Goal: Feedback & Contribution: Submit feedback/report problem

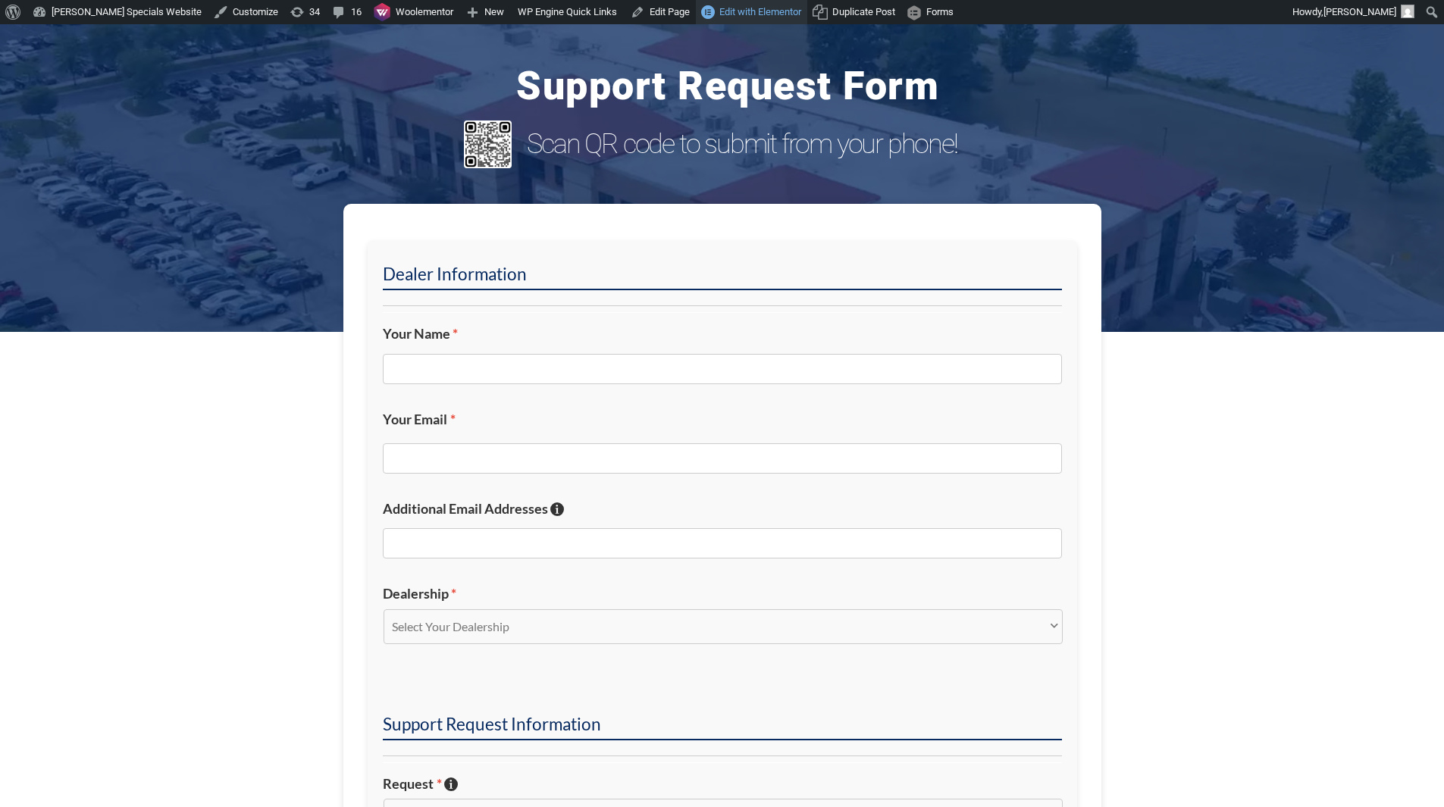
click at [719, 12] on span "Edit with Elementor" at bounding box center [760, 11] width 82 height 11
click at [1002, 49] on div "Support Request Form Scan QR code to submit from your phone!" at bounding box center [728, 121] width 1228 height 194
click at [1160, 243] on section "Dealer Information Your Name * Your Email * Additional Email Addresses If you'd…" at bounding box center [722, 746] width 1444 height 1084
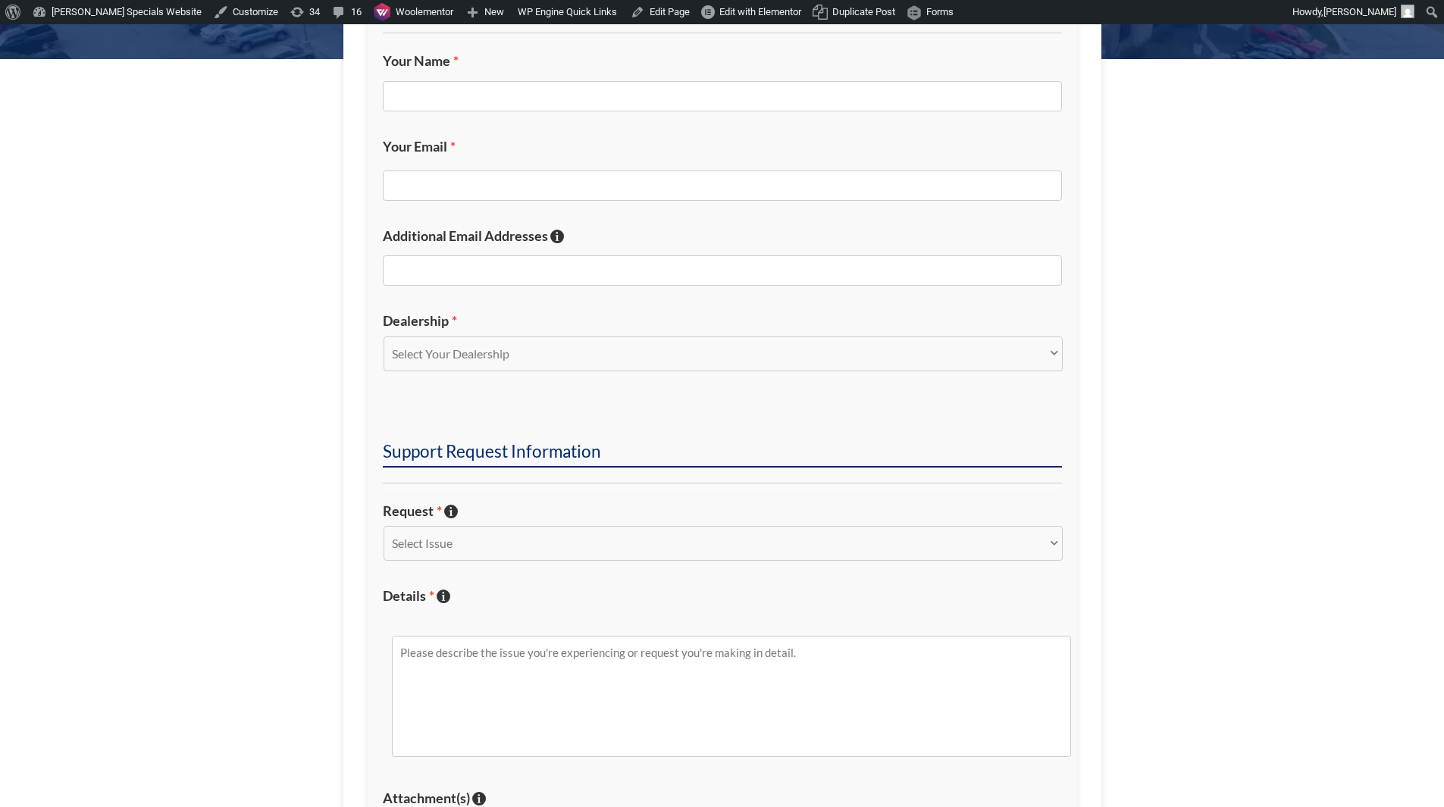
scroll to position [379, 0]
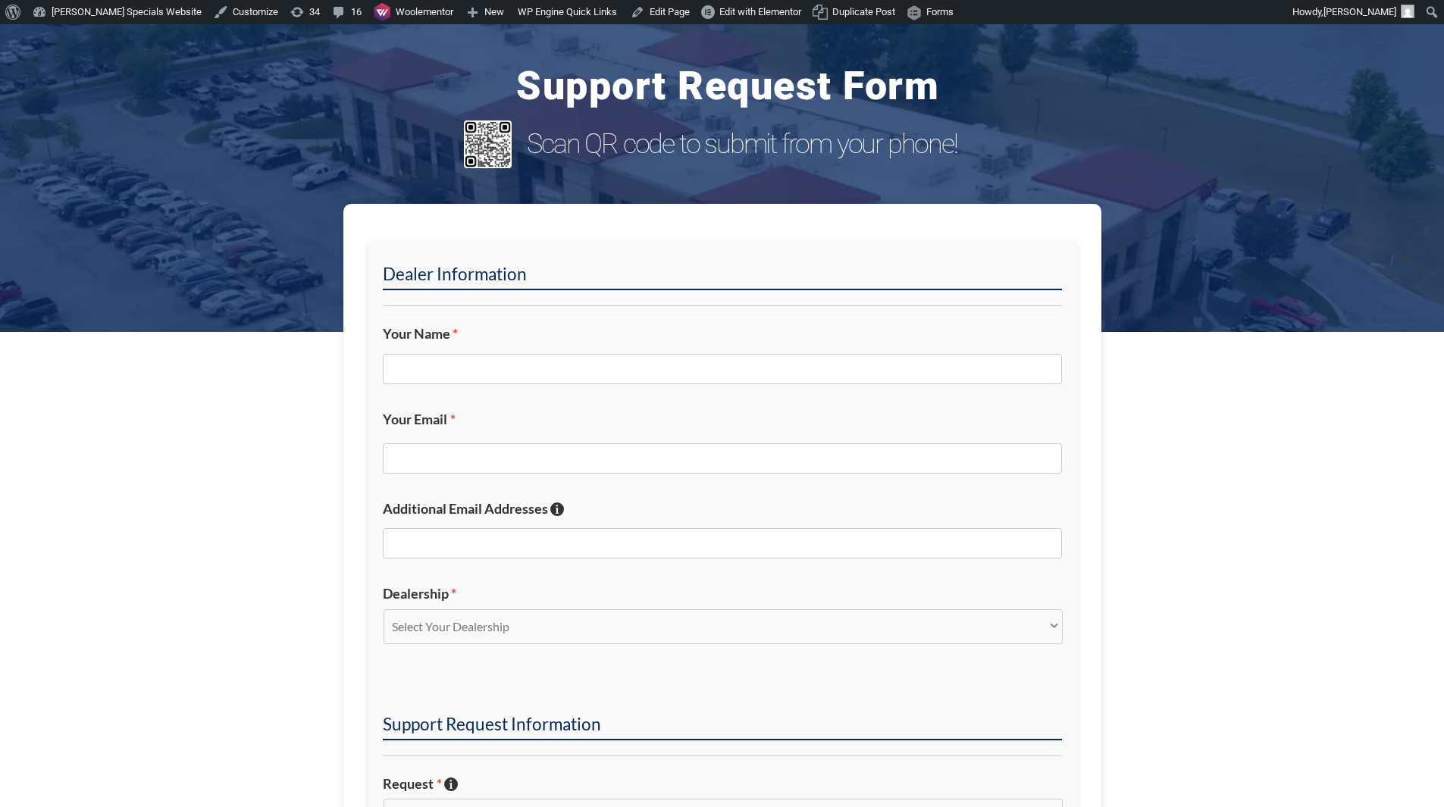
scroll to position [607, 0]
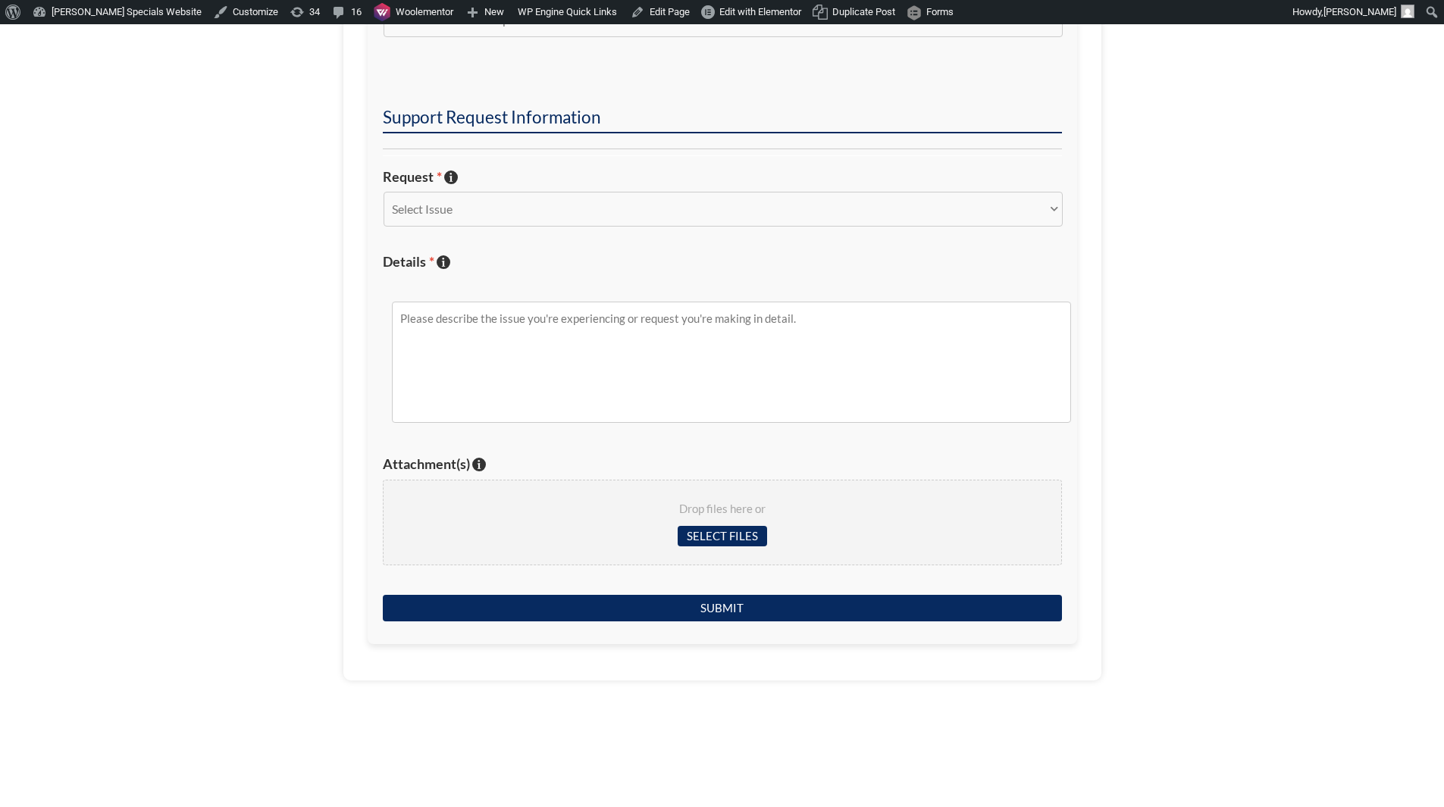
click at [1222, 252] on section "Dealer Information Your Name * Your Email * Additional Email Addresses If you'd…" at bounding box center [722, 139] width 1444 height 1084
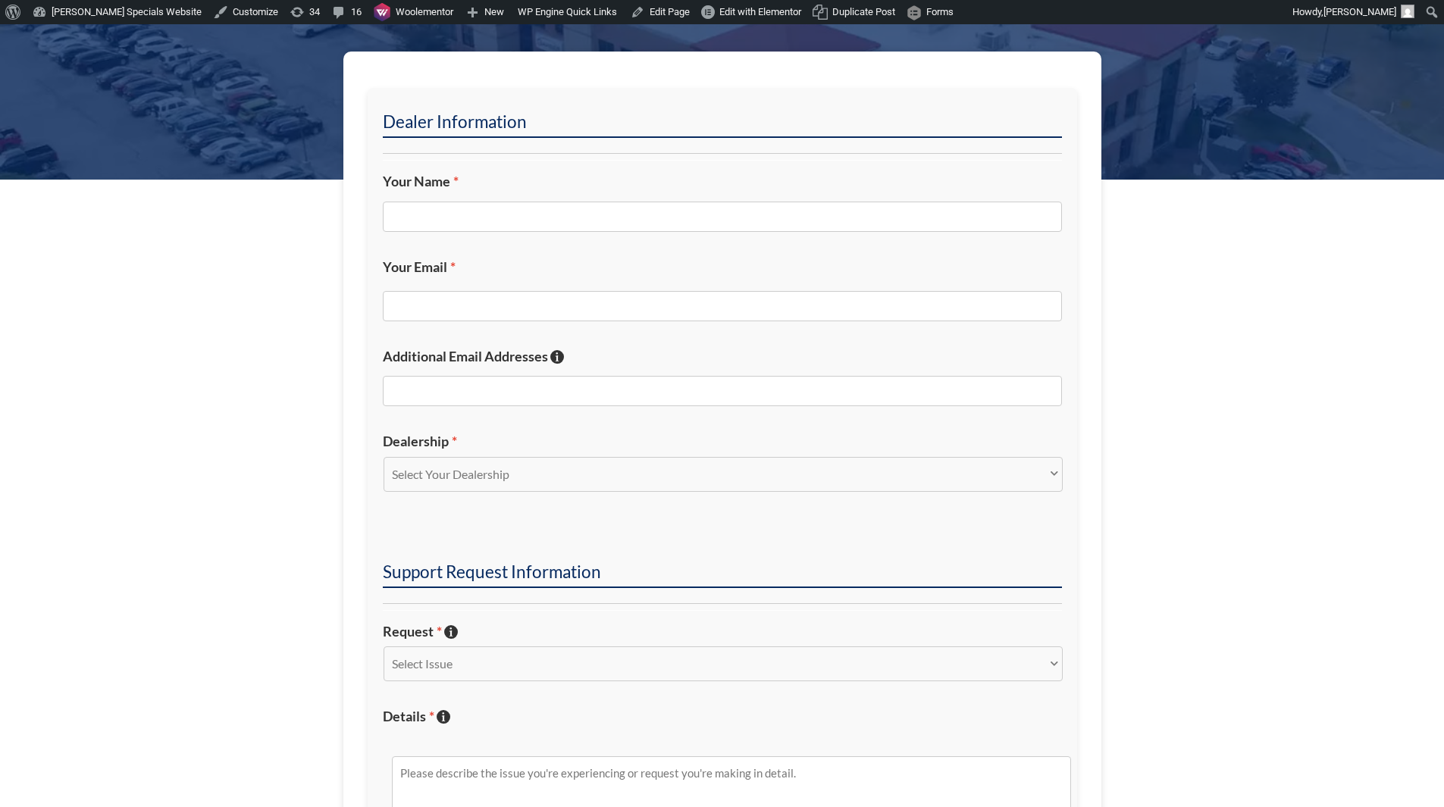
scroll to position [0, 0]
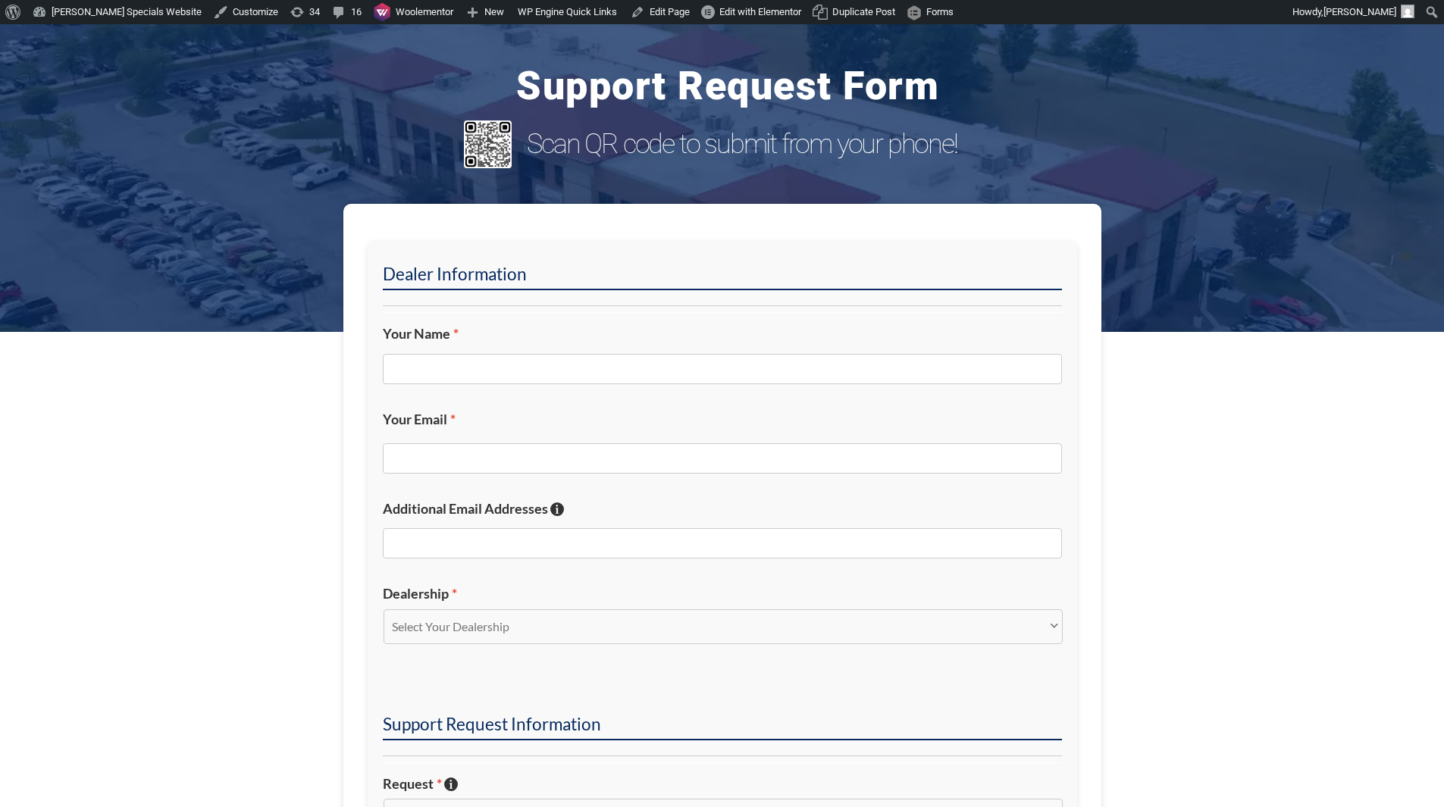
click at [1222, 249] on section "Dealer Information Your Name * Your Email * Additional Email Addresses If you'd…" at bounding box center [722, 746] width 1444 height 1084
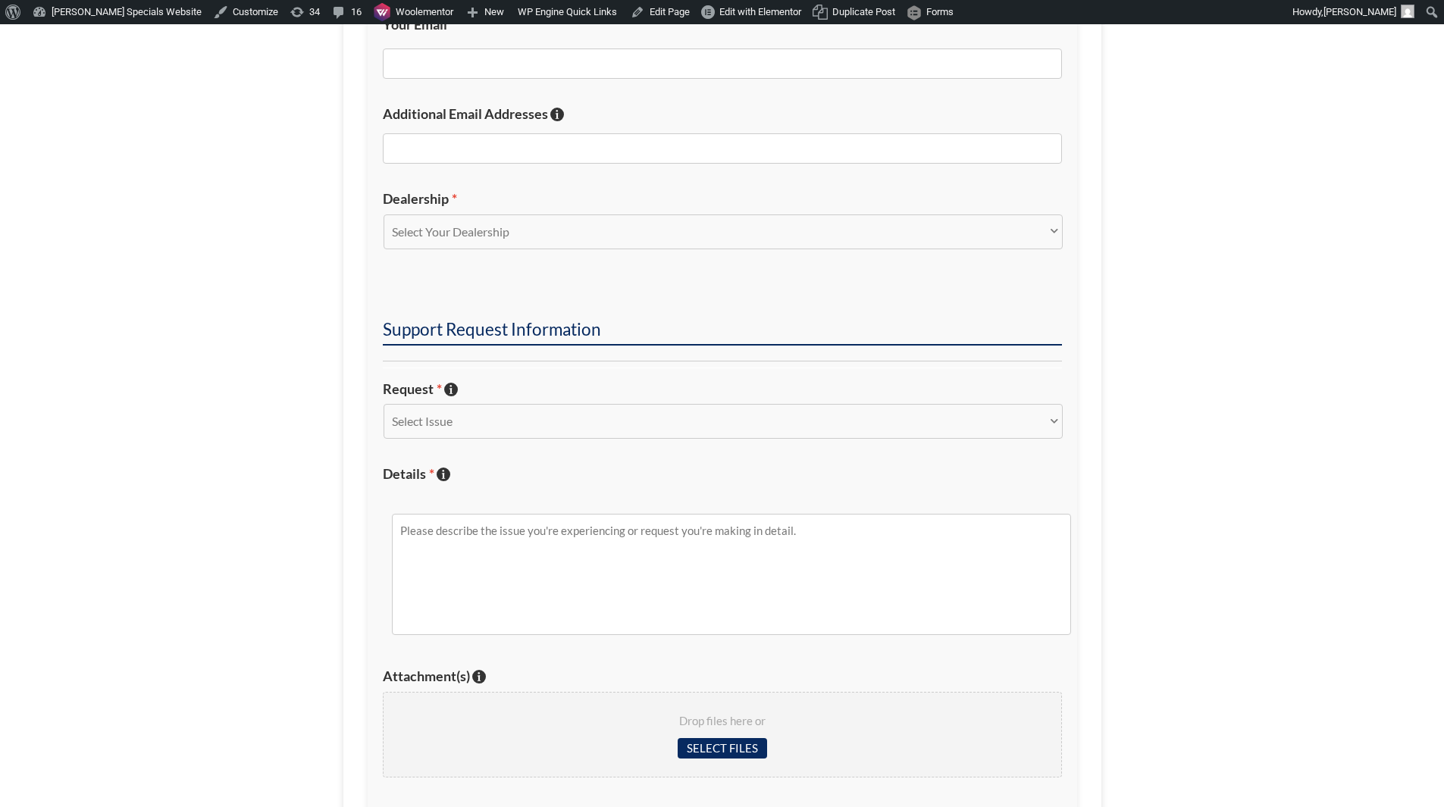
scroll to position [455, 0]
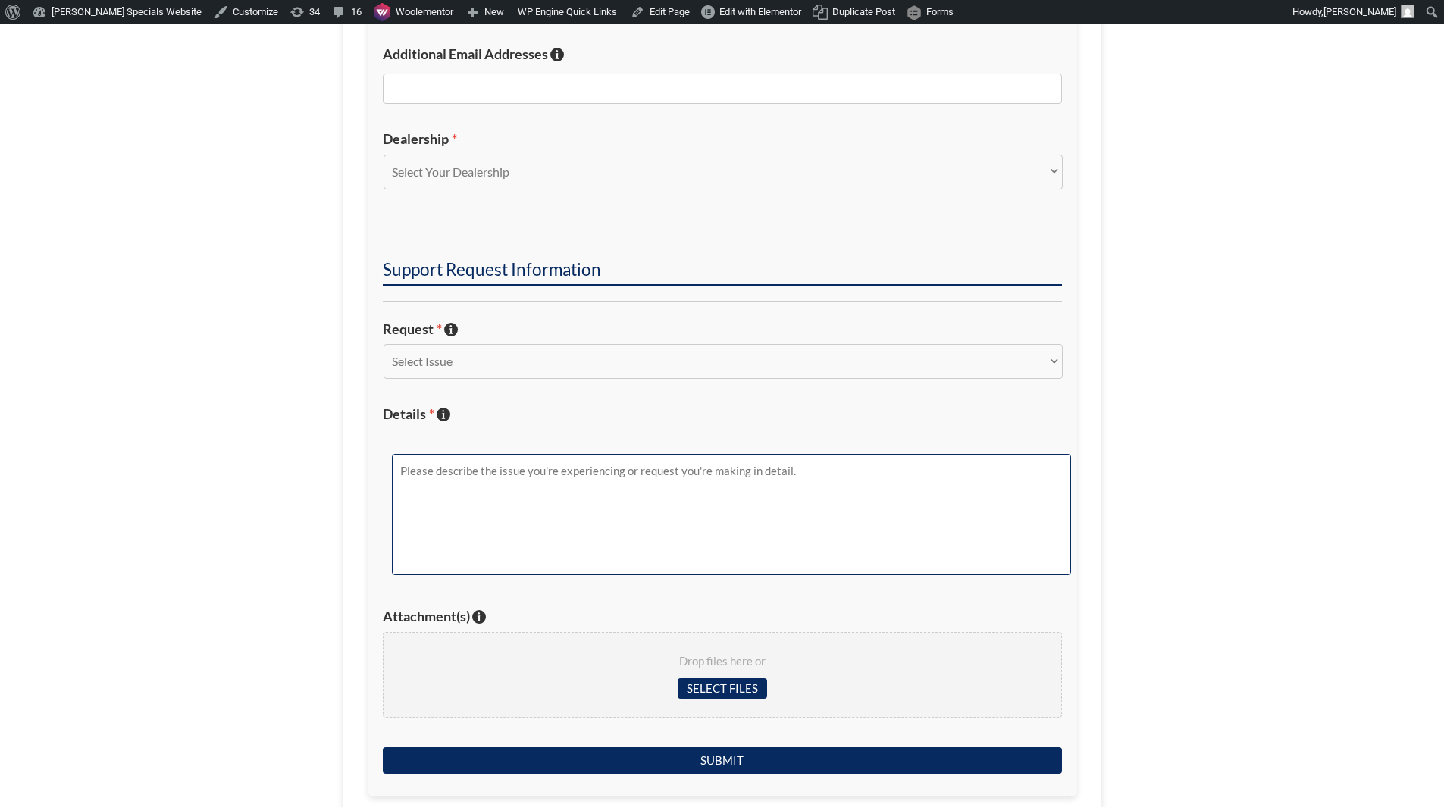
click at [865, 461] on textarea "Details * Describe the issue with specific details if possible!" at bounding box center [731, 514] width 679 height 121
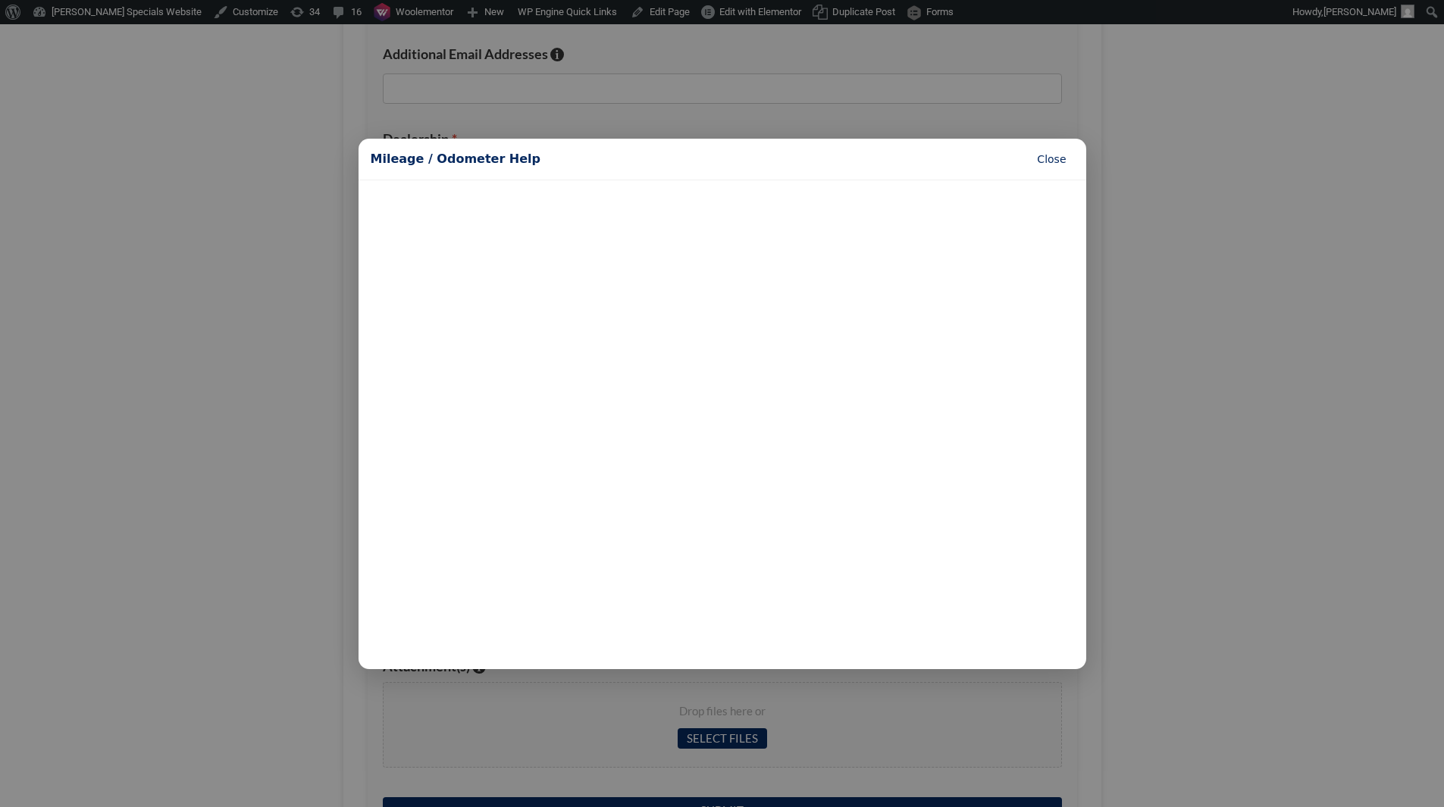
type textarea "mileage"
click at [1069, 152] on button "Close" at bounding box center [1051, 159] width 44 height 20
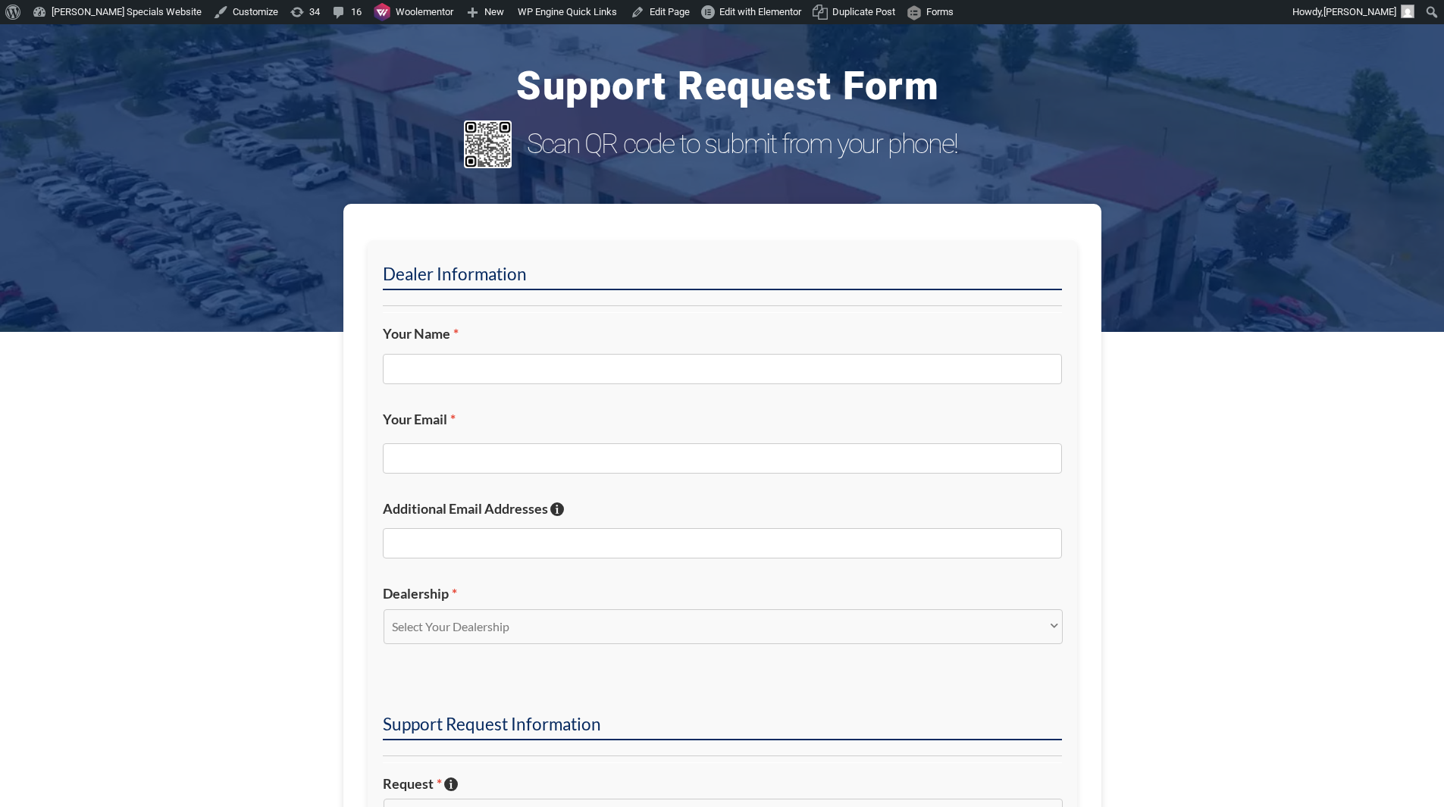
scroll to position [379, 0]
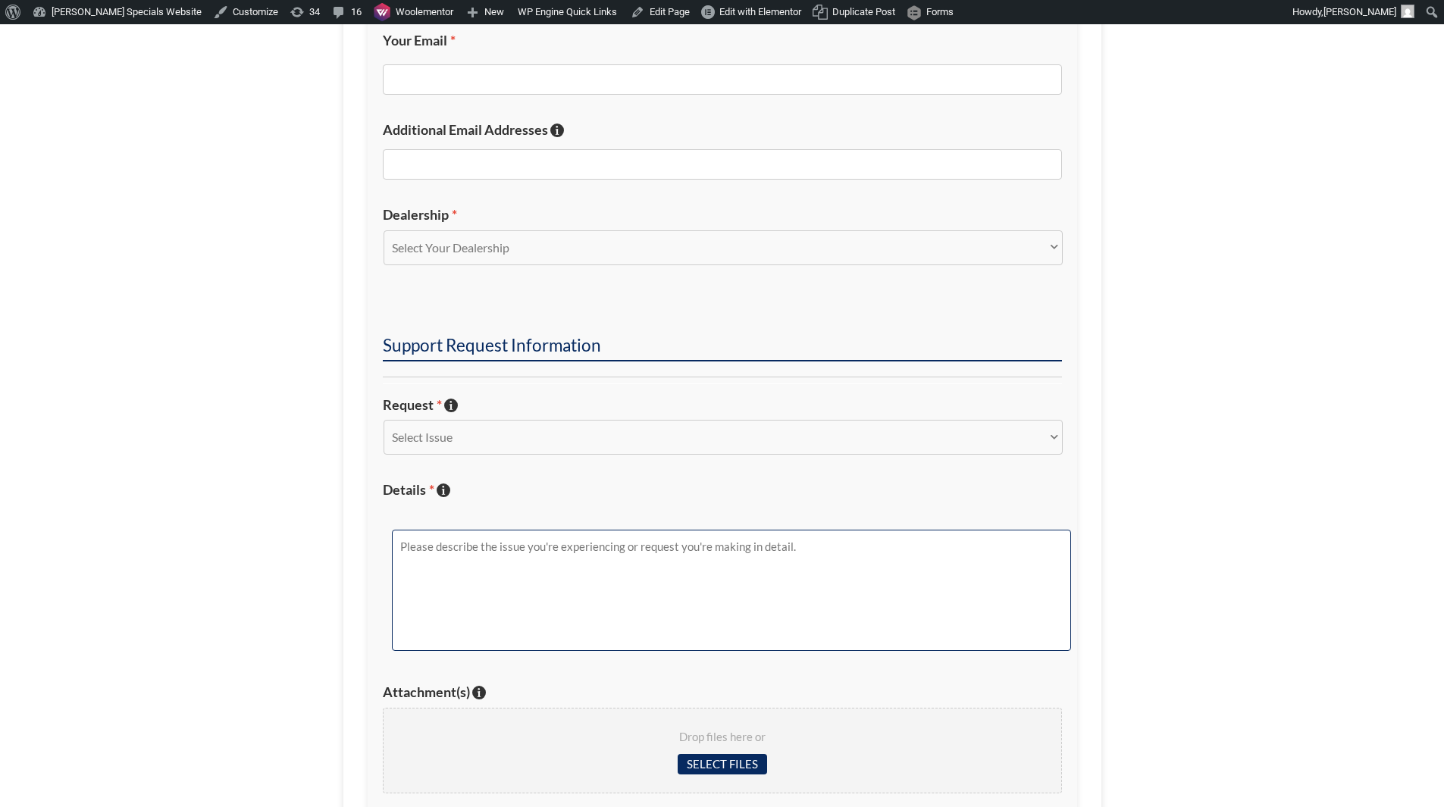
drag, startPoint x: 0, startPoint y: 0, endPoint x: 492, endPoint y: 537, distance: 728.5
click at [492, 537] on textarea "Details * Describe the issue with specific details if possible!" at bounding box center [731, 590] width 679 height 121
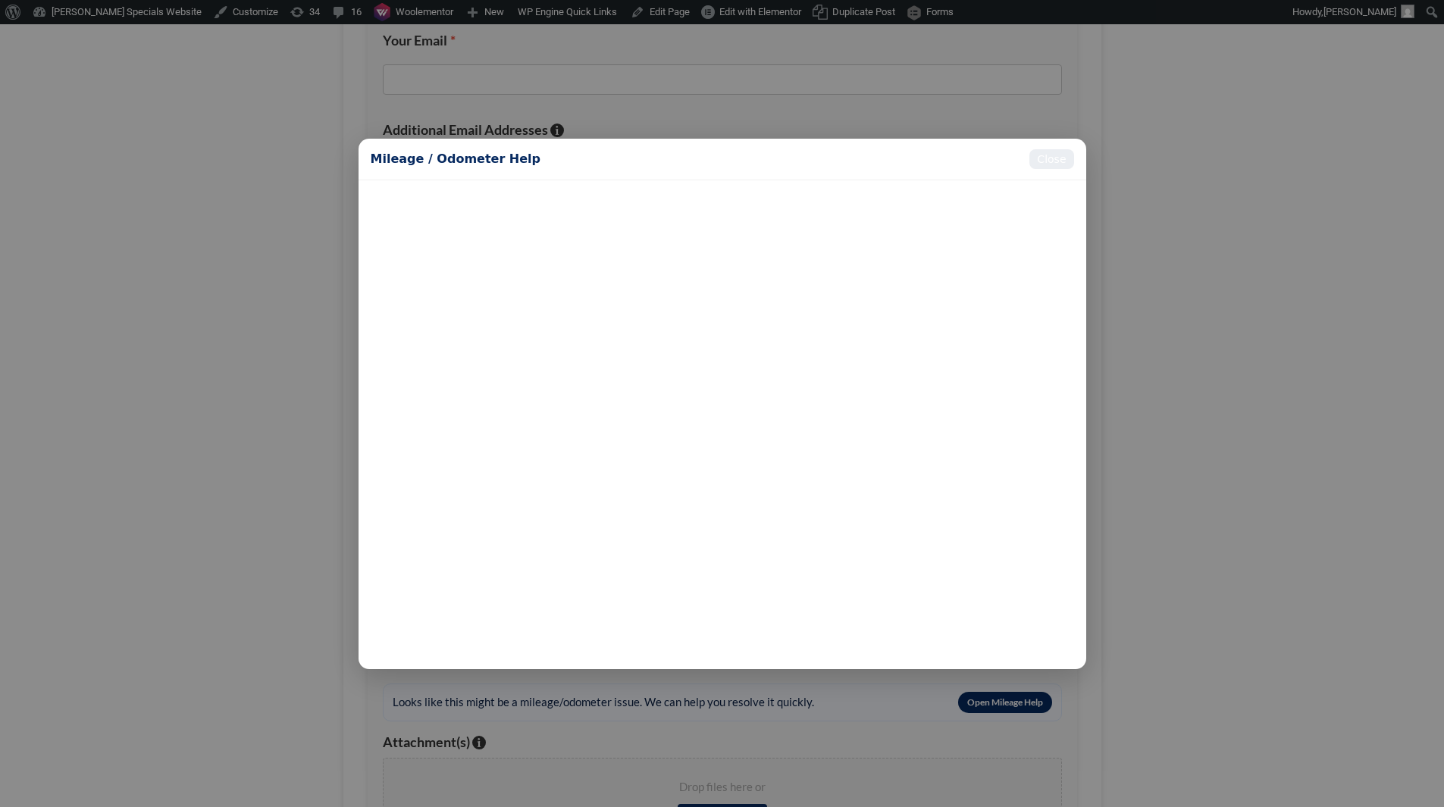
click at [1063, 153] on button "Close" at bounding box center [1051, 159] width 44 height 20
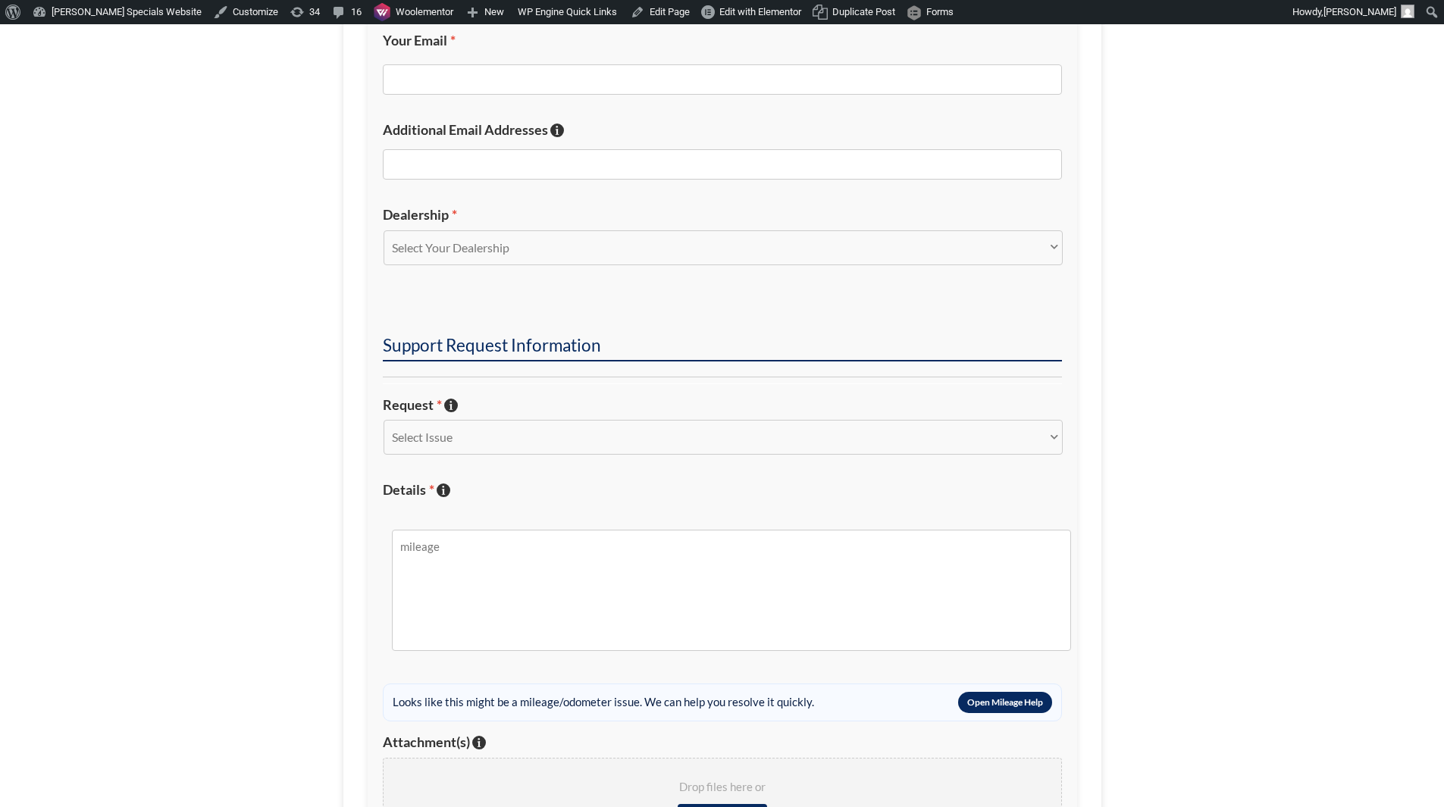
click at [1208, 179] on section "Dealer Information Your Name * Your Email * Additional Email Addresses If you'd…" at bounding box center [722, 392] width 1444 height 1134
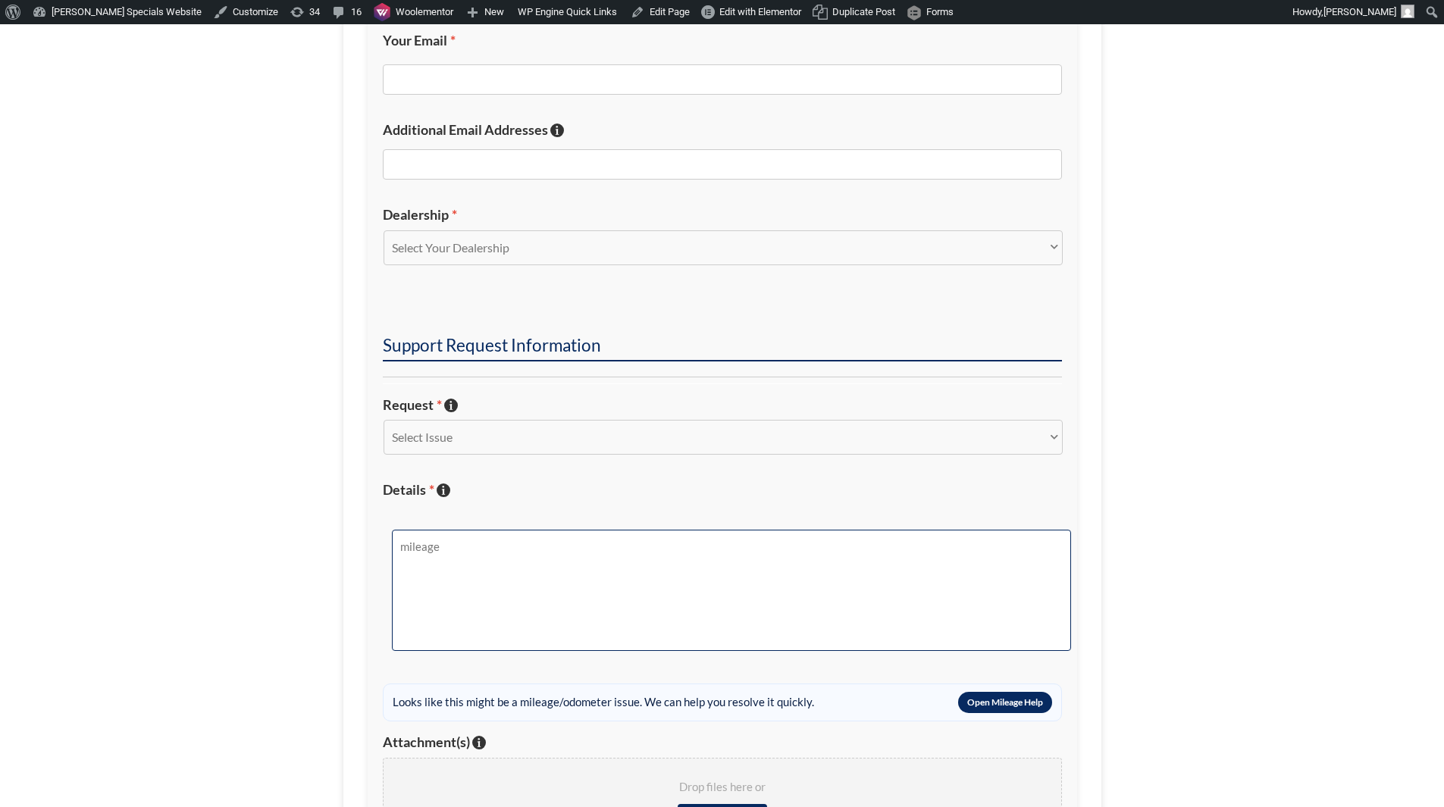
click at [881, 560] on textarea "mileage" at bounding box center [731, 590] width 679 height 121
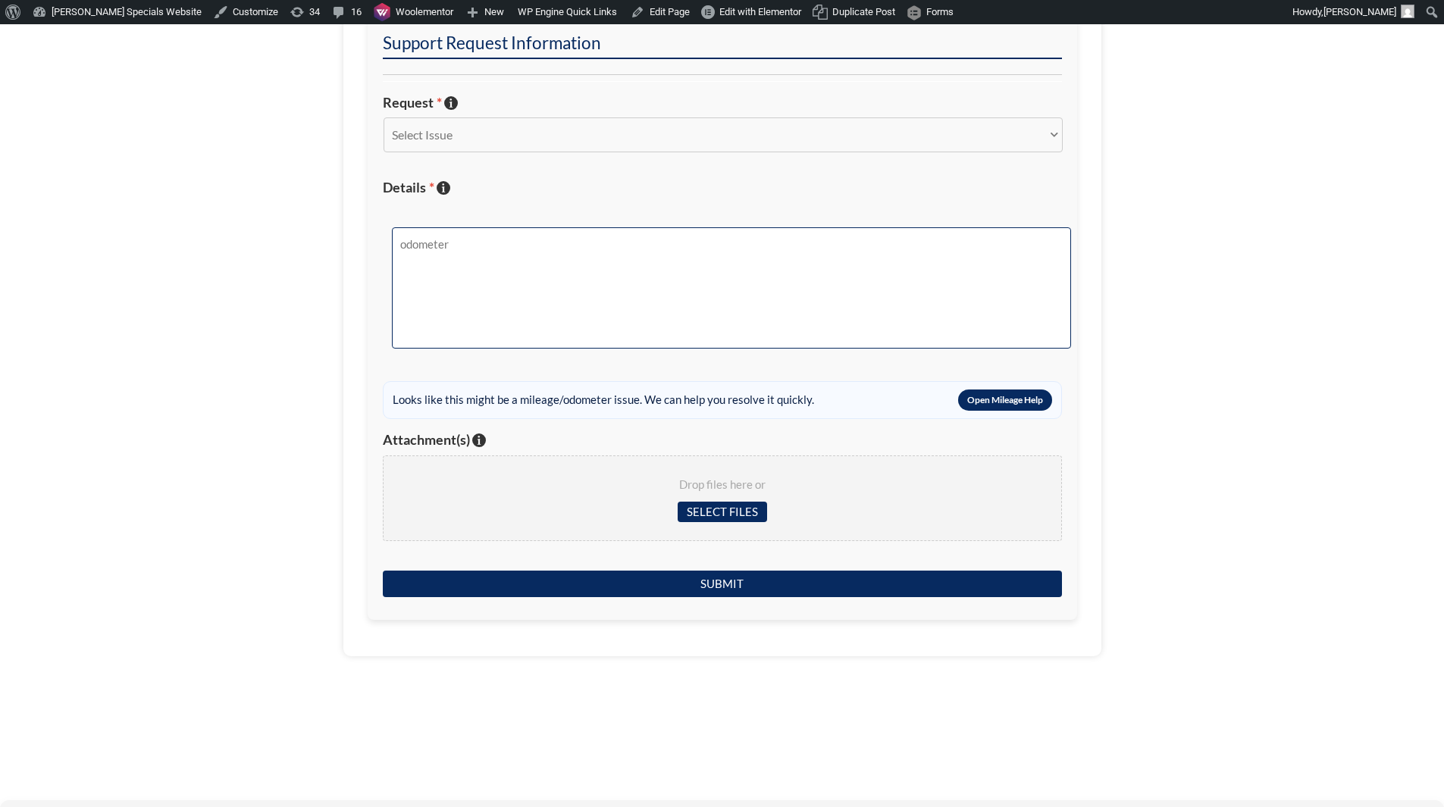
scroll to position [682, 0]
type textarea "odometer"
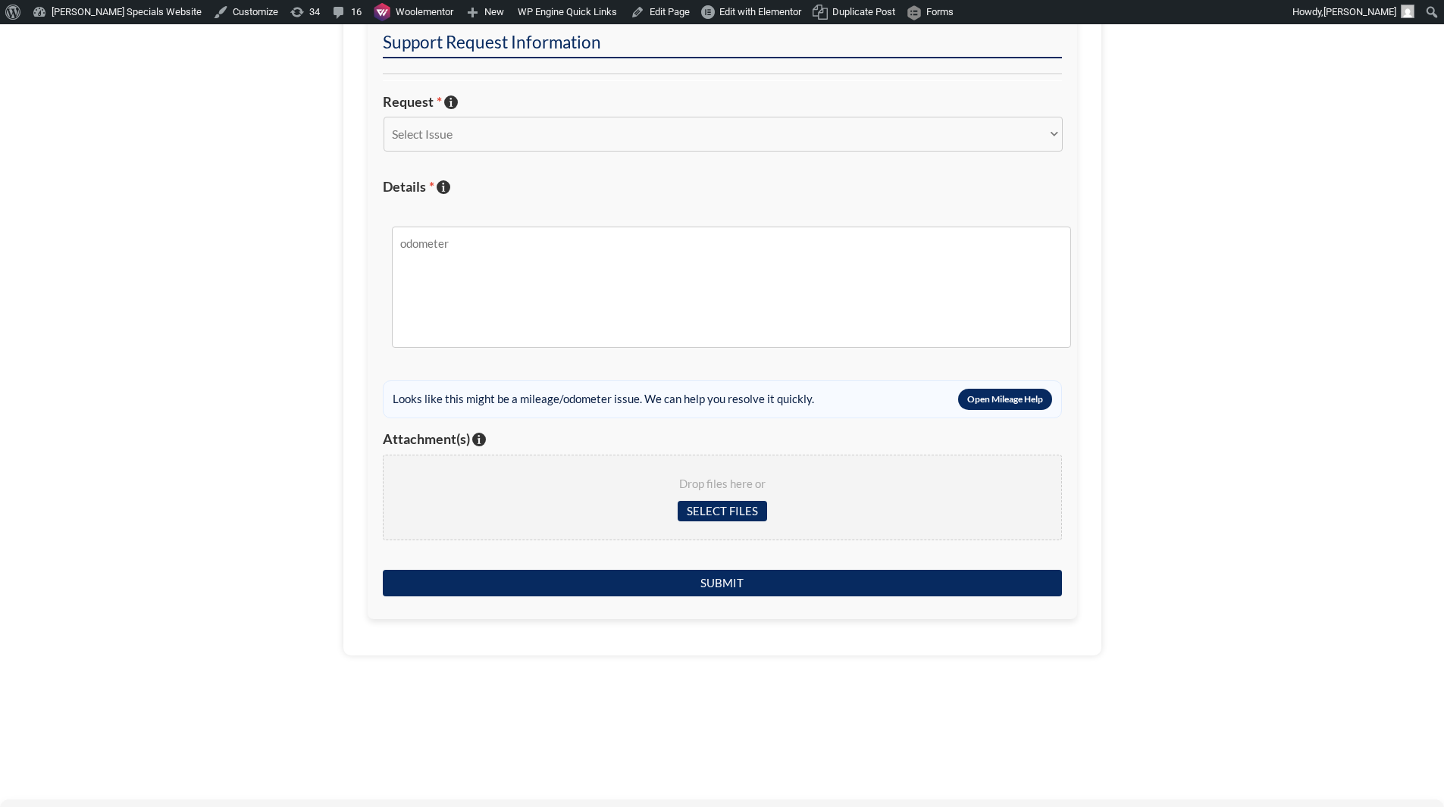
click at [783, 401] on div "Looks like this might be a mileage/odometer issue. We can help you resolve it q…" at bounding box center [603, 399] width 421 height 21
click at [1018, 401] on button "Open Mileage Help" at bounding box center [1005, 399] width 94 height 21
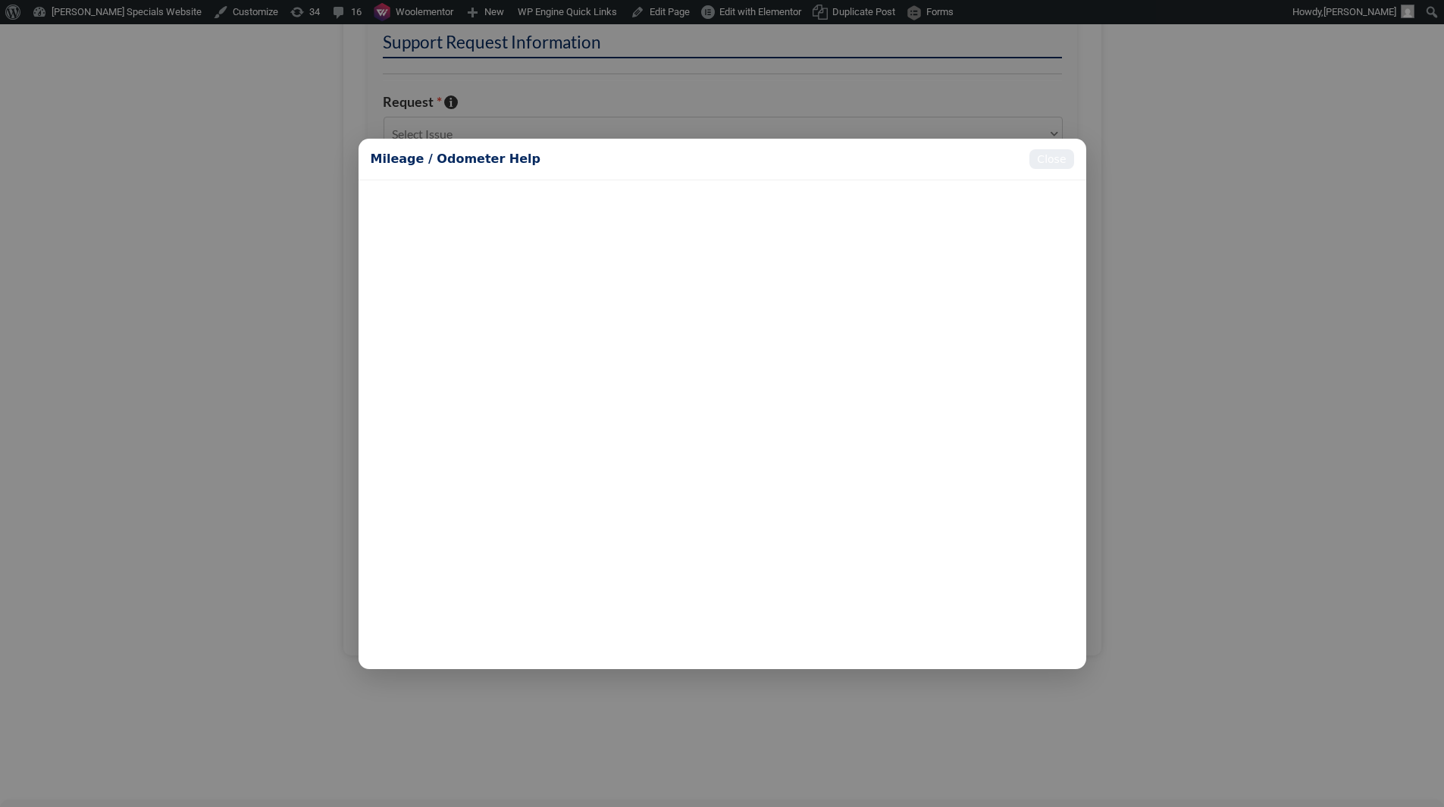
click at [1055, 154] on button "Close" at bounding box center [1051, 159] width 44 height 20
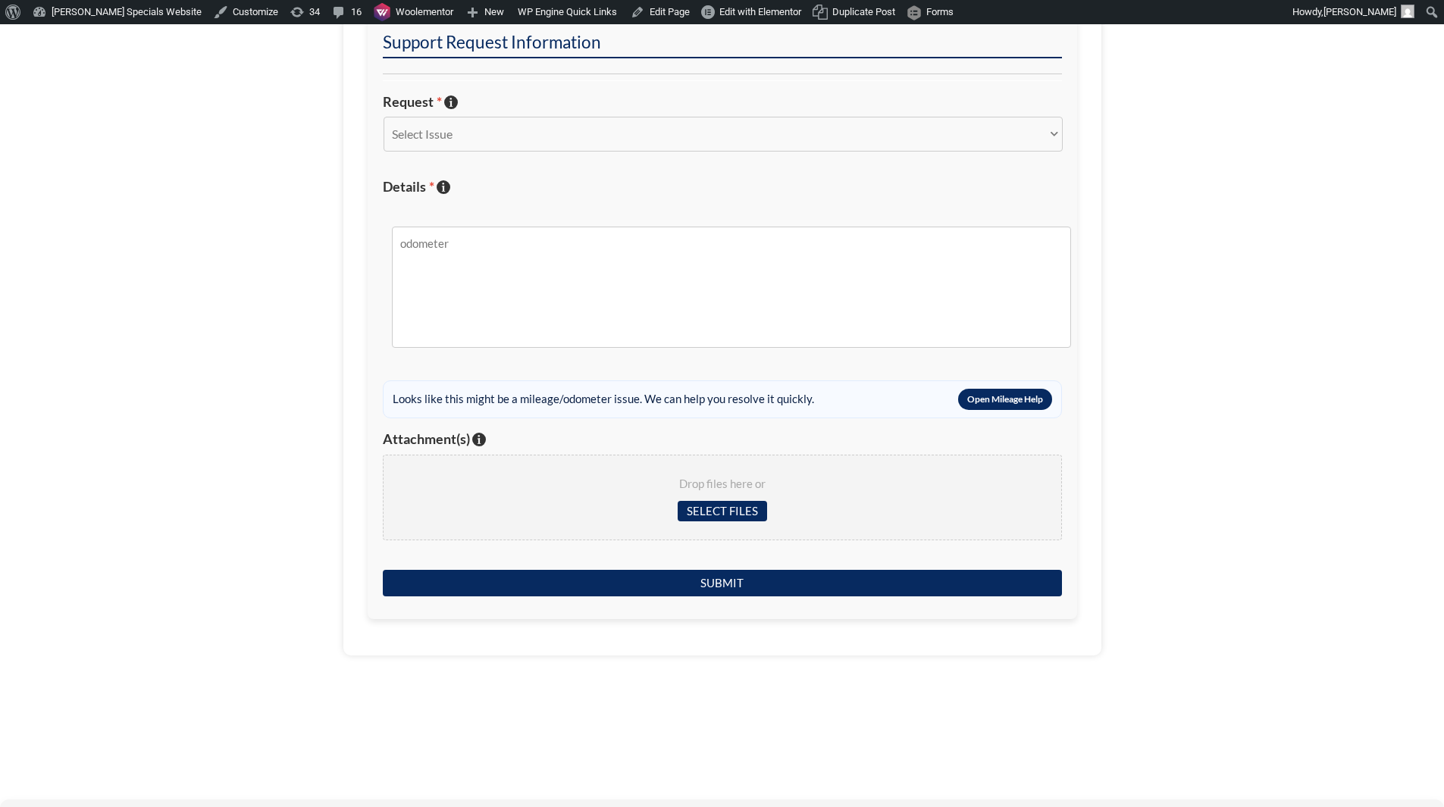
click at [913, 424] on ul "Dealer Information Your Name * Your Email * Additional Email Addresses If you'd…" at bounding box center [722, 60] width 679 height 959
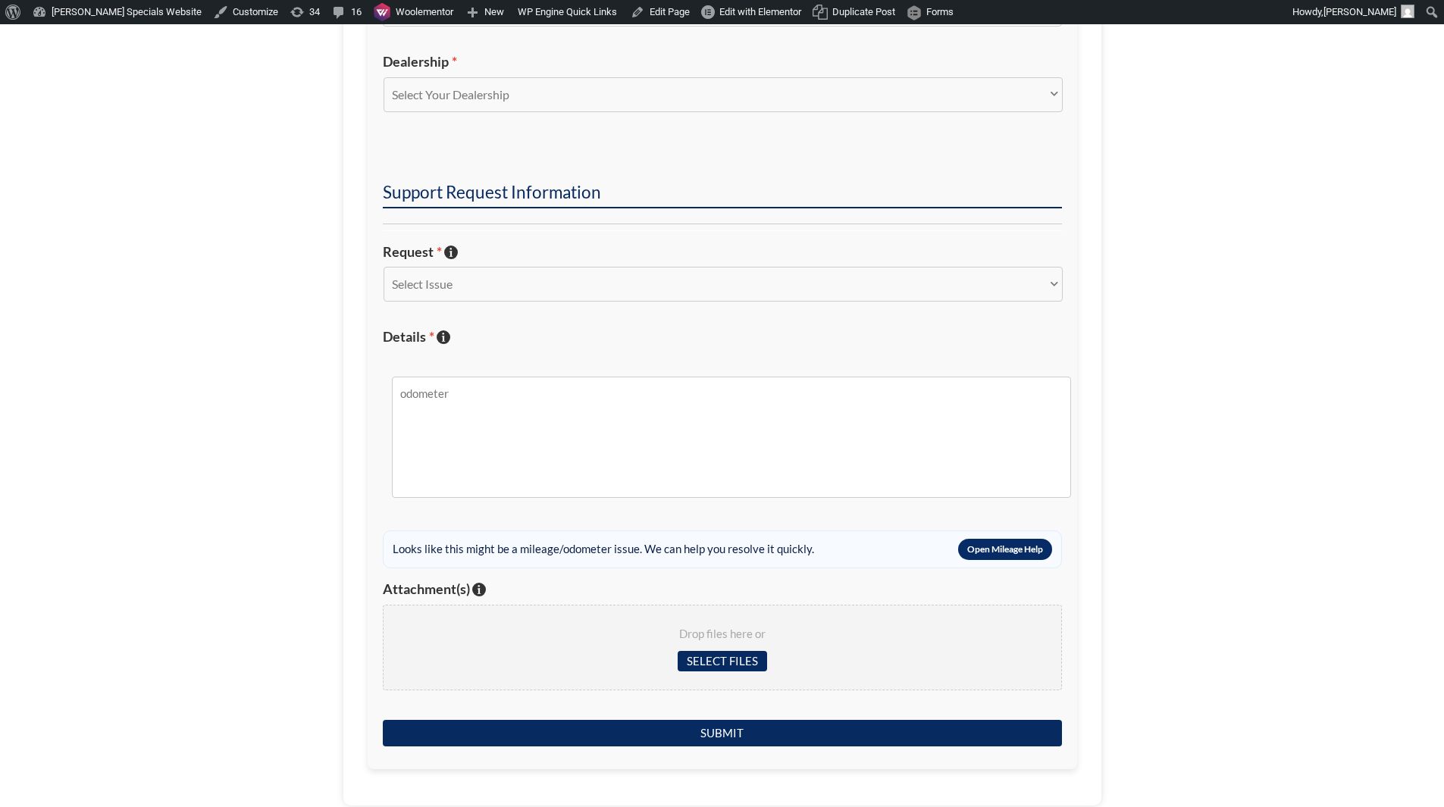
scroll to position [531, 0]
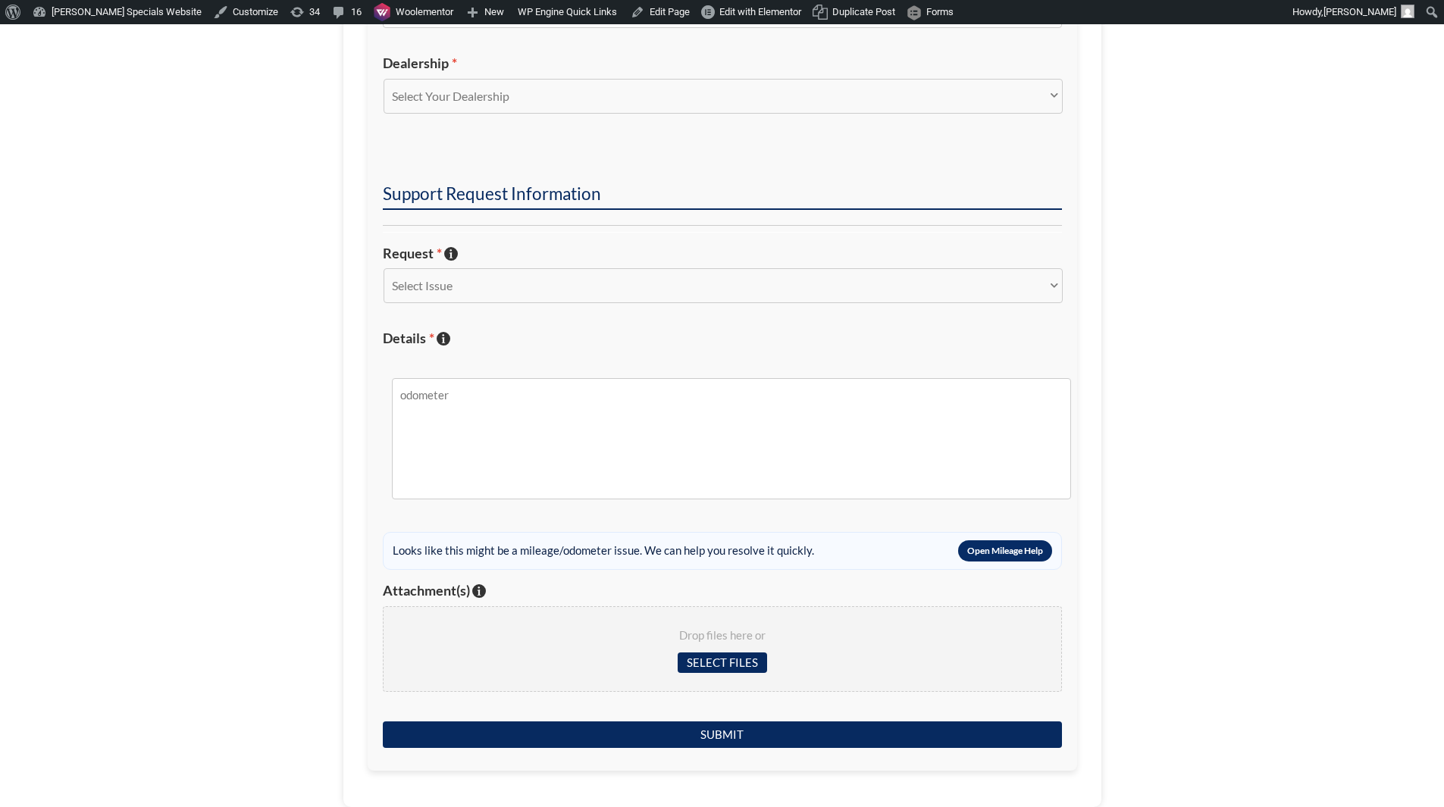
click at [980, 555] on button "Open Mileage Help" at bounding box center [1005, 550] width 94 height 21
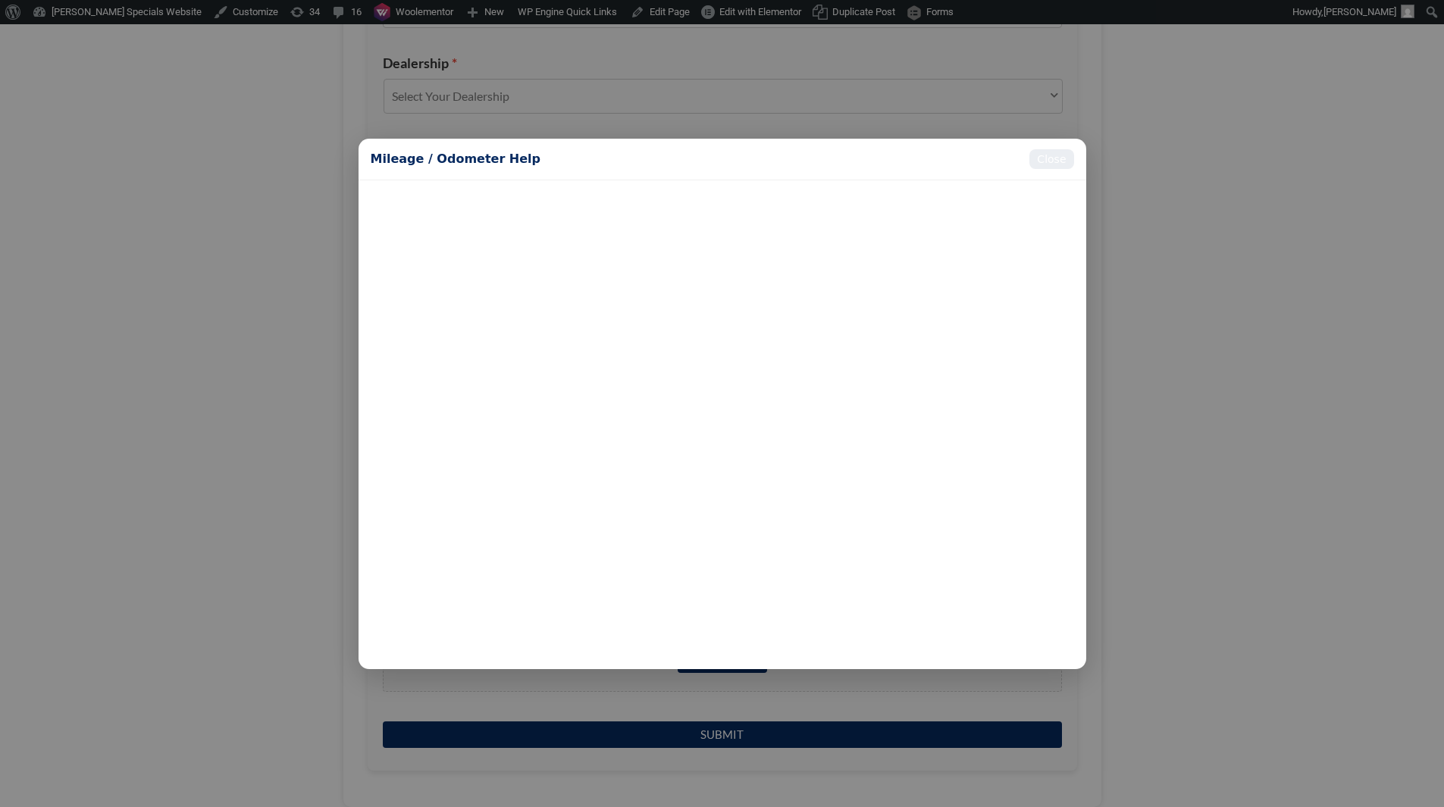
click at [1063, 164] on button "Close" at bounding box center [1051, 159] width 44 height 20
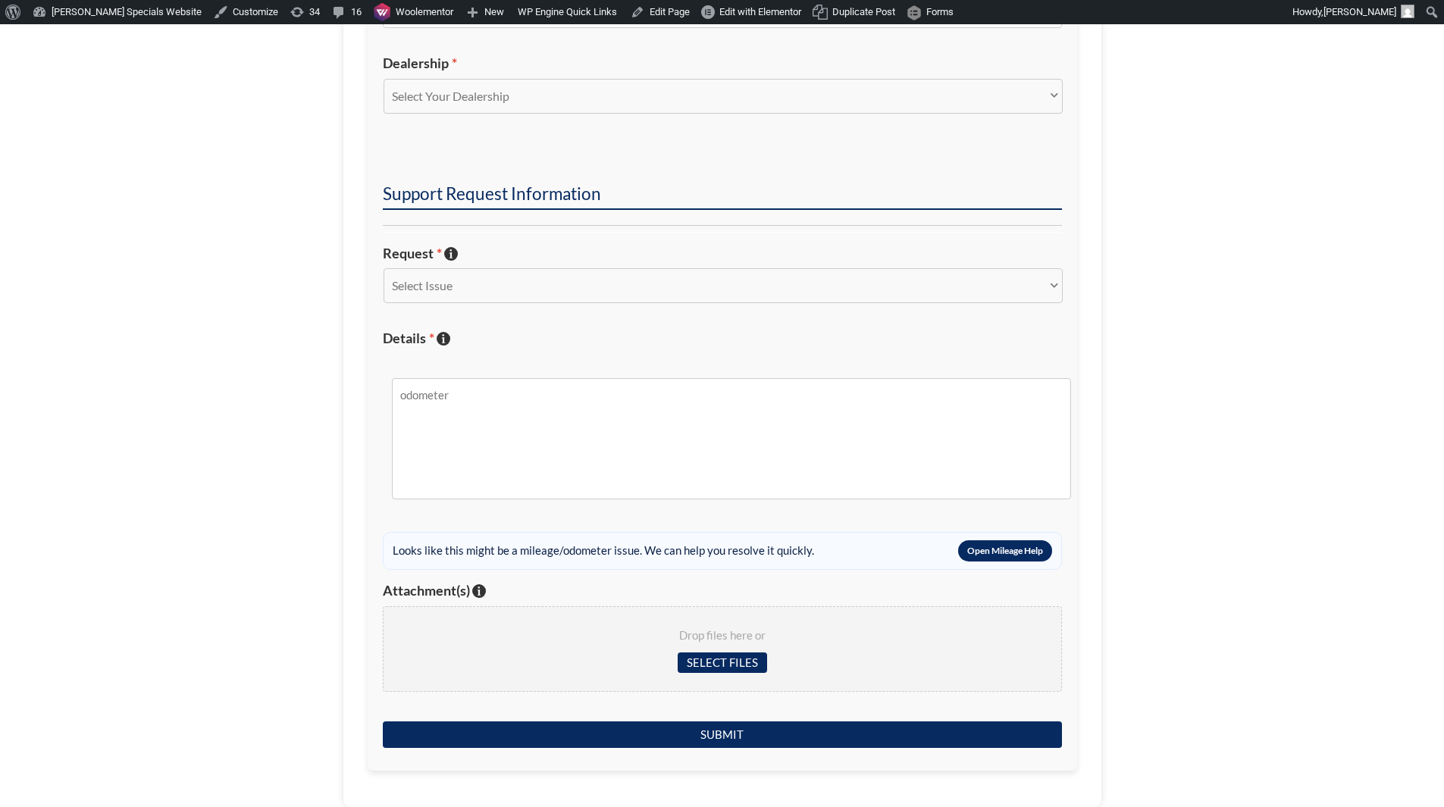
click at [1235, 239] on section "Dealer Information Your Name * Your Email * Additional Email Addresses If you'd…" at bounding box center [722, 240] width 1444 height 1134
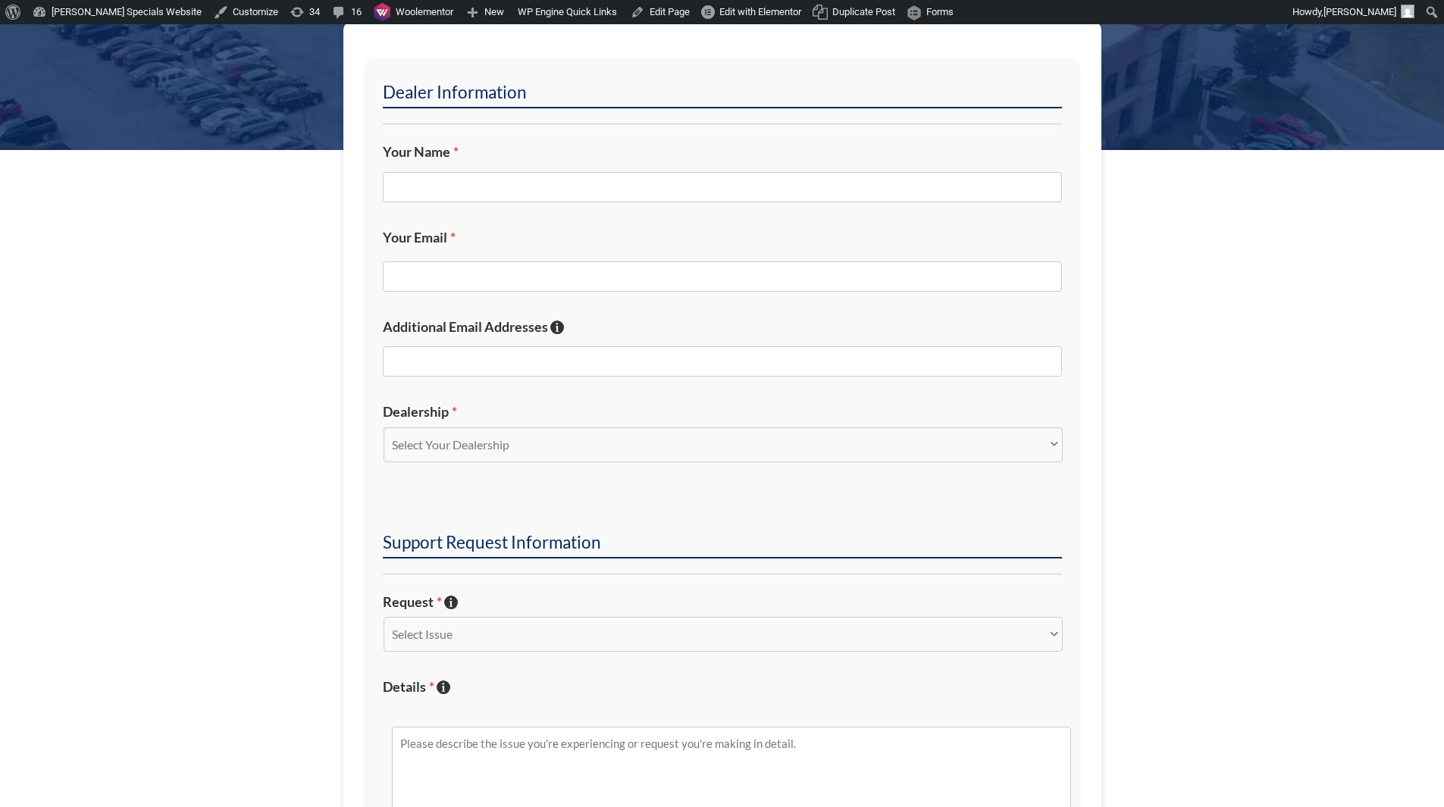
scroll to position [409, 0]
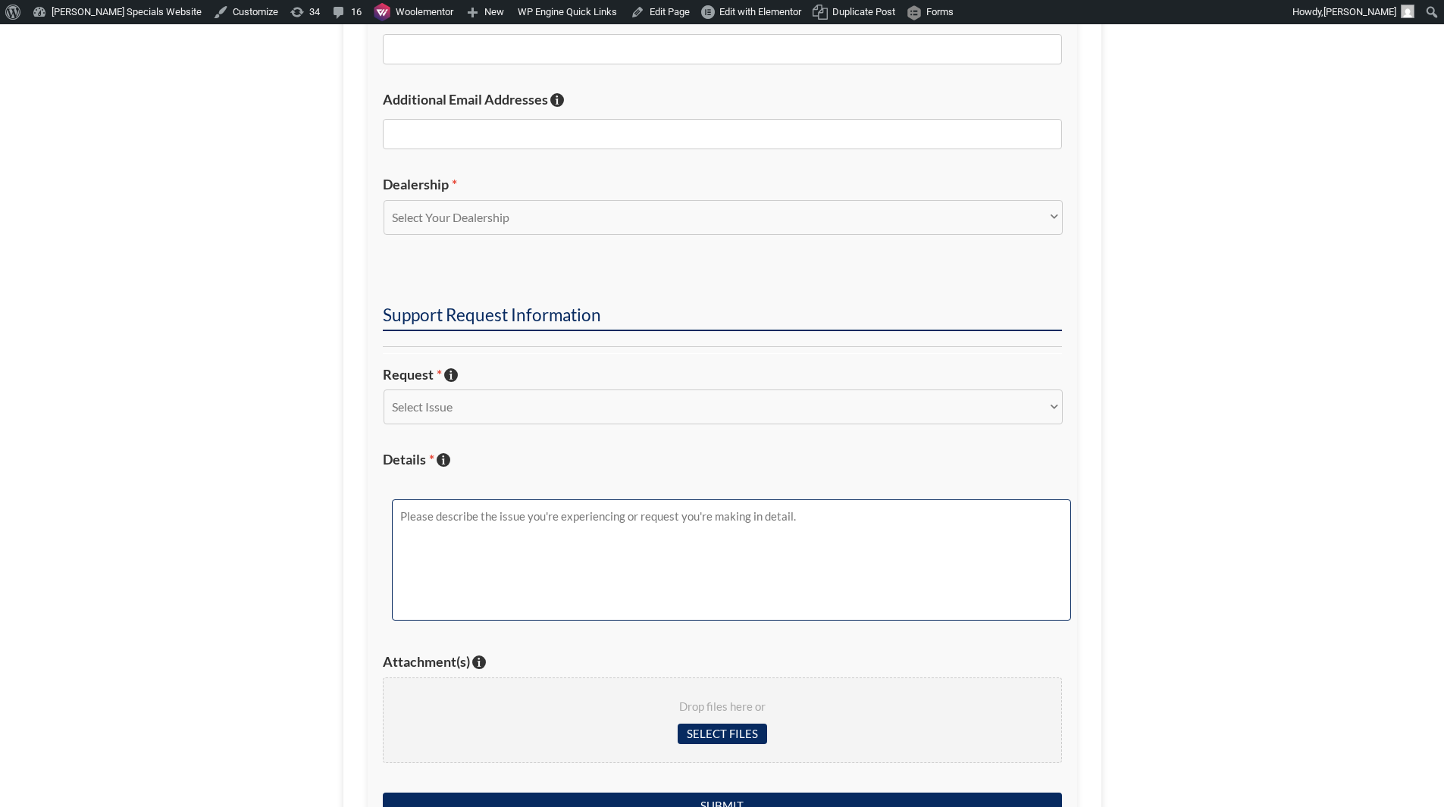
click at [735, 589] on textarea "Details * Describe the issue with specific details if possible!" at bounding box center [731, 559] width 679 height 121
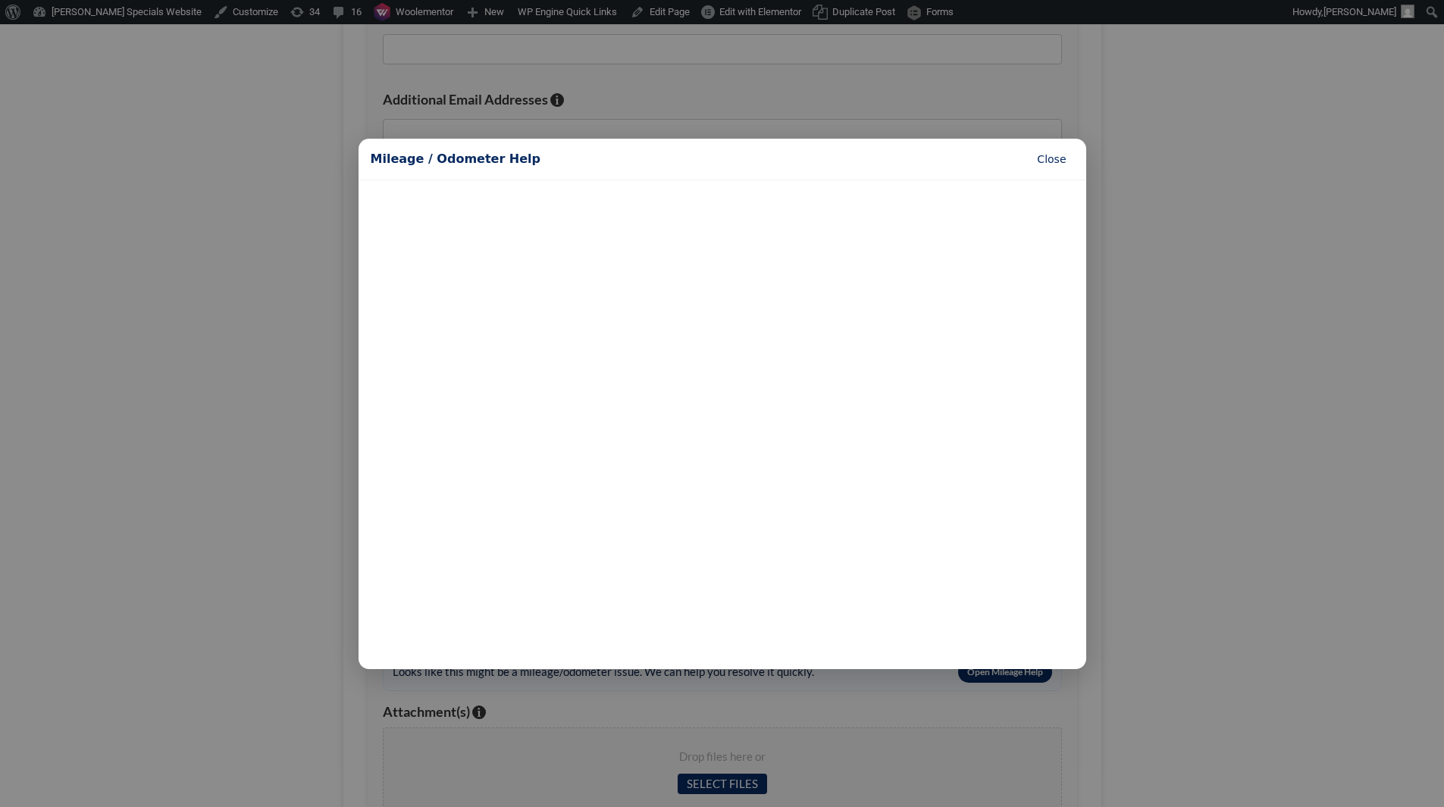
type textarea "odometer"
click at [1064, 165] on button "Close" at bounding box center [1051, 159] width 44 height 20
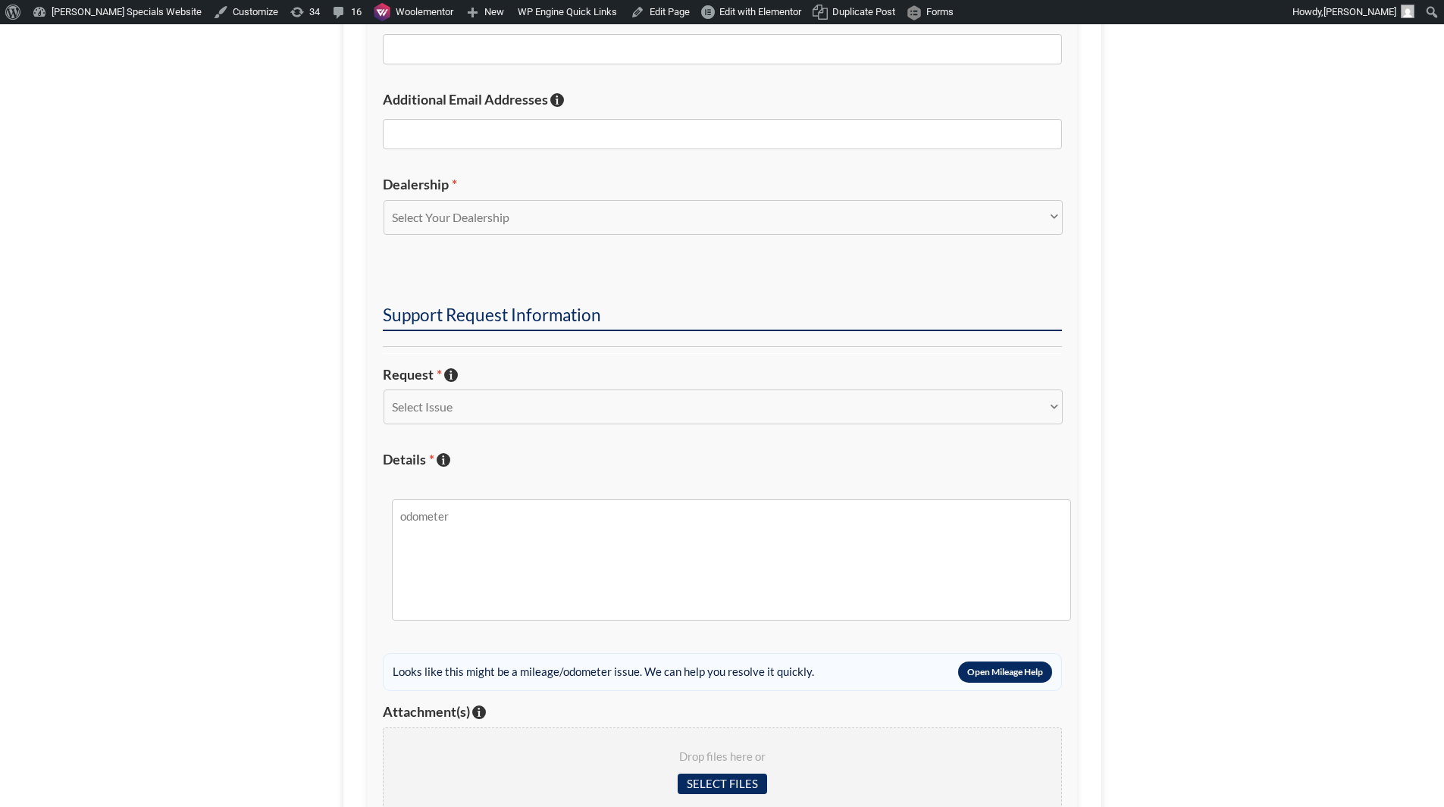
click at [734, 667] on div "Looks like this might be a mileage/odometer issue. We can help you resolve it q…" at bounding box center [603, 672] width 421 height 21
click at [989, 677] on button "Open Mileage Help" at bounding box center [1005, 672] width 94 height 21
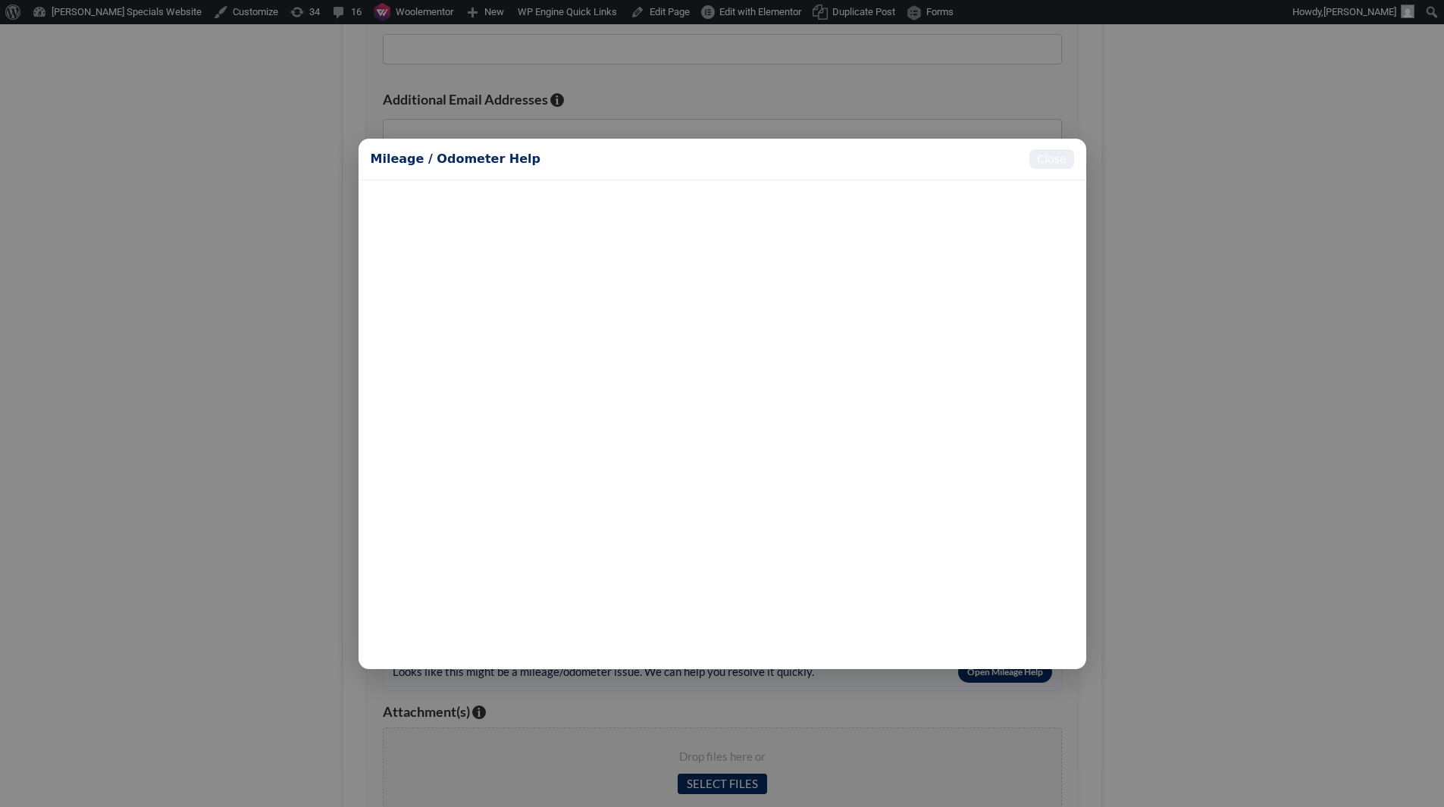
click at [1034, 161] on button "Close" at bounding box center [1051, 159] width 44 height 20
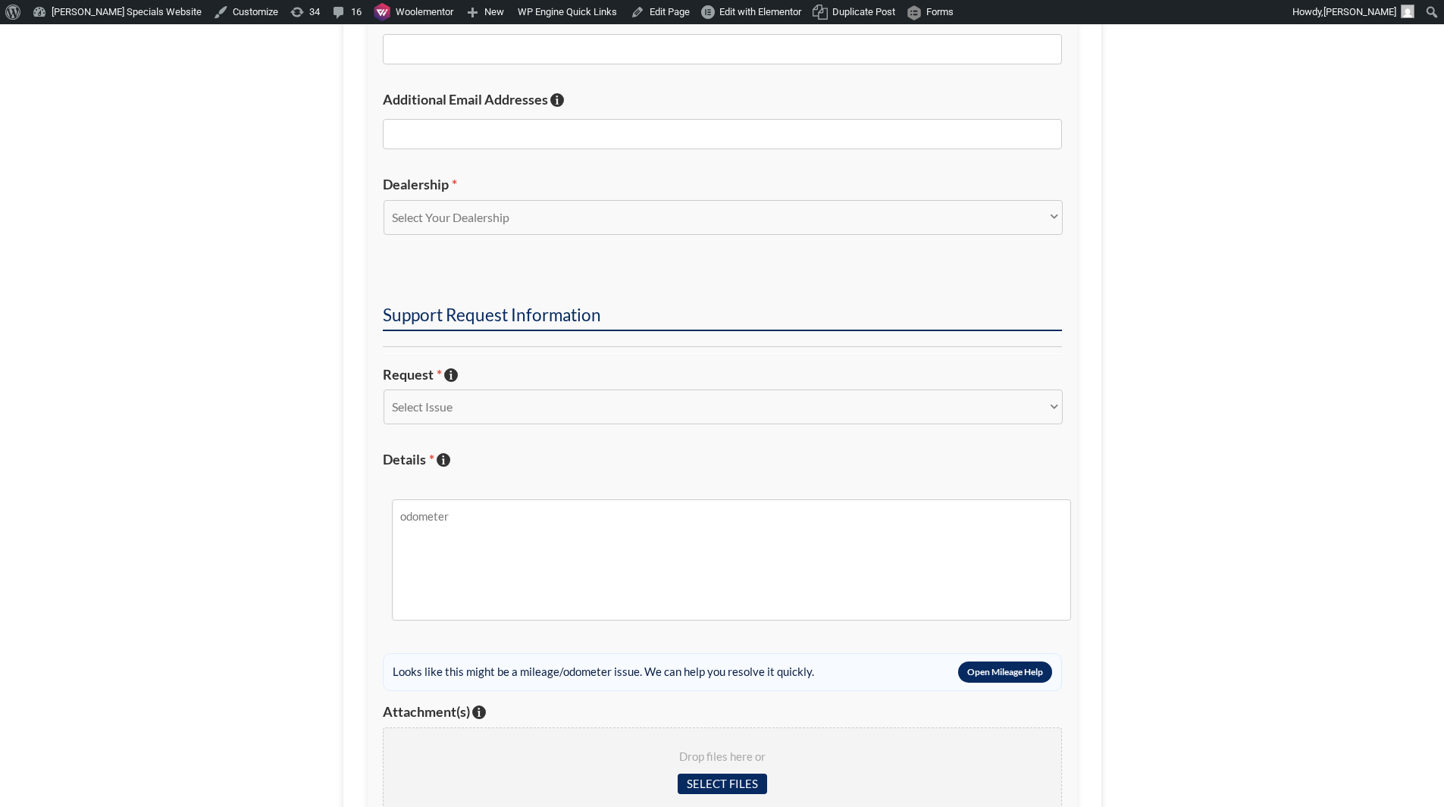
click at [1194, 239] on section "Dealer Information Your Name * Your Email * Additional Email Addresses If you'd…" at bounding box center [722, 362] width 1444 height 1134
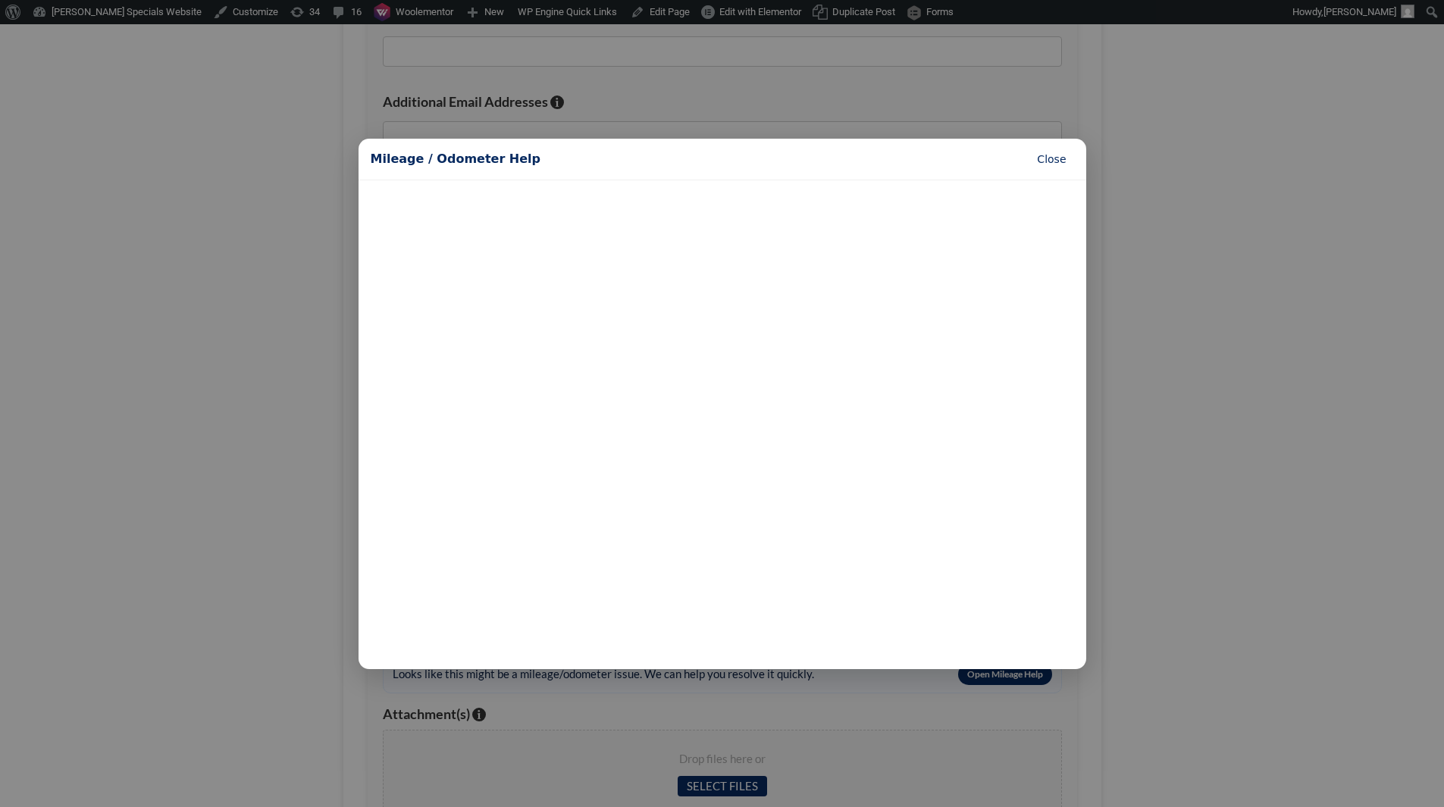
scroll to position [407, 0]
type textarea "ODOMETER"
click at [1057, 164] on button "Close" at bounding box center [1051, 159] width 44 height 20
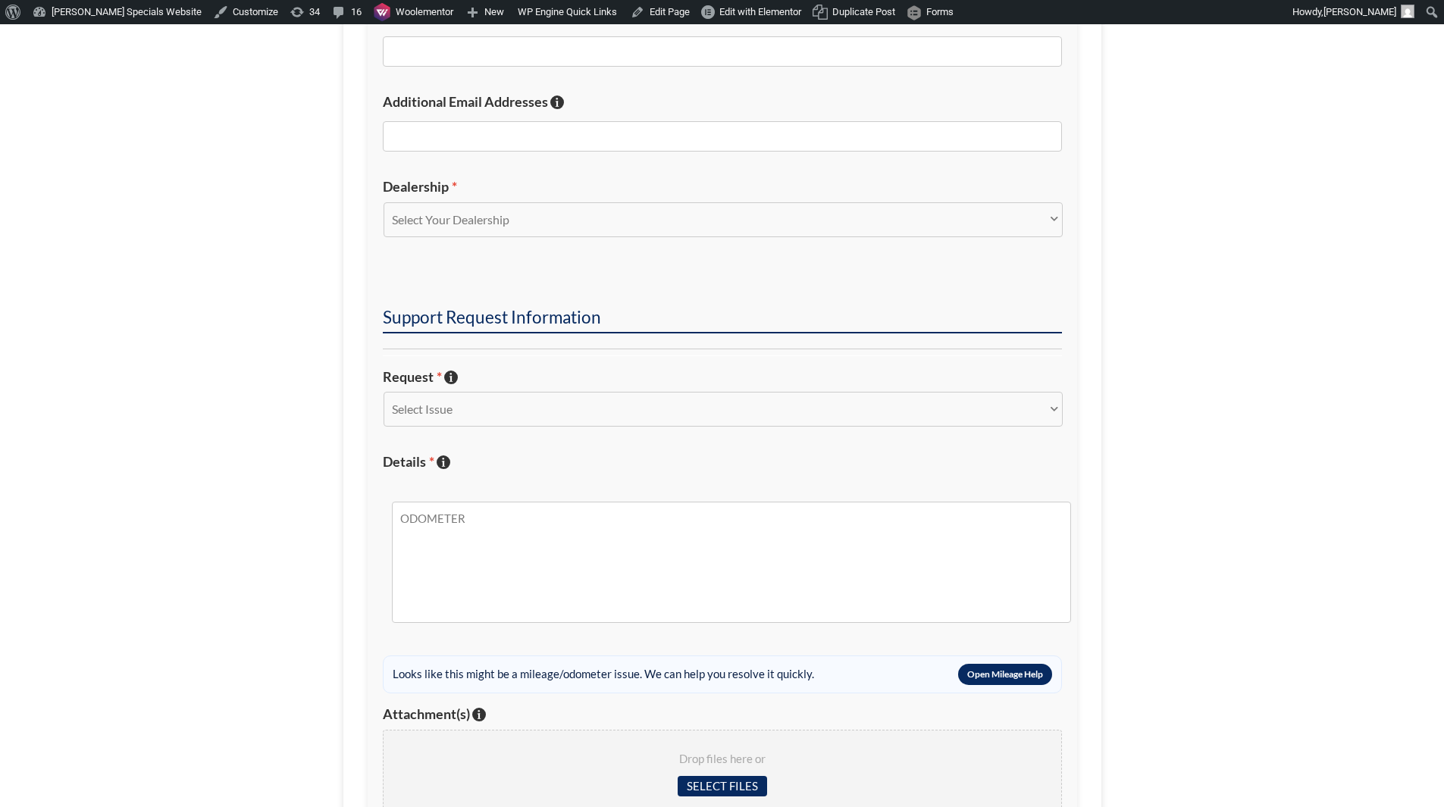
drag, startPoint x: 290, startPoint y: 619, endPoint x: 360, endPoint y: 556, distance: 94.5
click at [293, 616] on section "Dealer Information Your Name * Your Email * Additional Email Addresses If you'd…" at bounding box center [722, 364] width 1444 height 1134
click at [1275, 351] on section "Dealer Information Your Name * Your Email * Additional Email Addresses If you'd…" at bounding box center [722, 364] width 1444 height 1134
click at [1244, 291] on section "Dealer Information Your Name * Your Email * Additional Email Addresses If you'd…" at bounding box center [722, 364] width 1444 height 1134
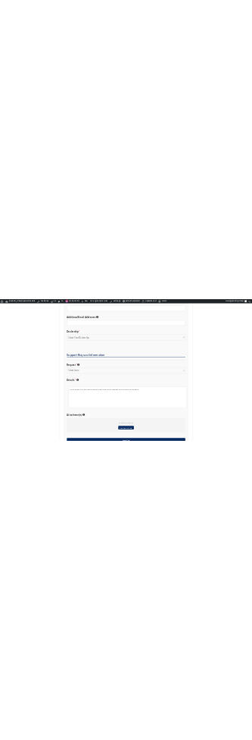
scroll to position [407, 0]
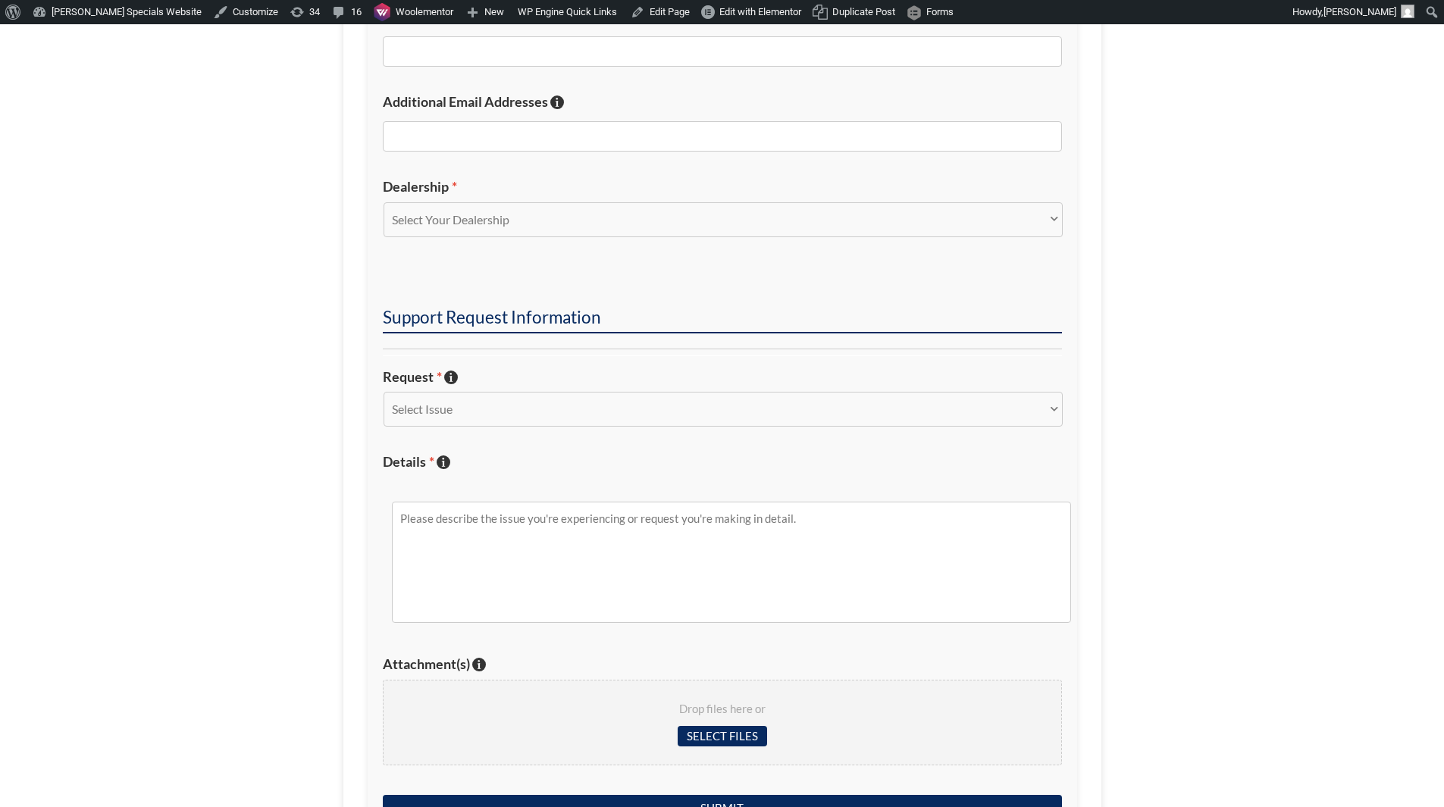
click at [1298, 186] on section "Dealer Information Your Name * Your Email * Additional Email Addresses If you'd…" at bounding box center [722, 339] width 1444 height 1084
click at [881, 546] on textarea "Details * Describe the issue with specific details if possible!" at bounding box center [731, 562] width 679 height 121
drag, startPoint x: 1102, startPoint y: 484, endPoint x: 1078, endPoint y: 492, distance: 24.7
click at [1103, 484] on section "Dealer Information Your Name * Your Email * Additional Email Addresses If you'd…" at bounding box center [722, 339] width 1444 height 1084
click at [988, 521] on textarea "[GEOGRAPHIC_DATA]" at bounding box center [731, 562] width 679 height 121
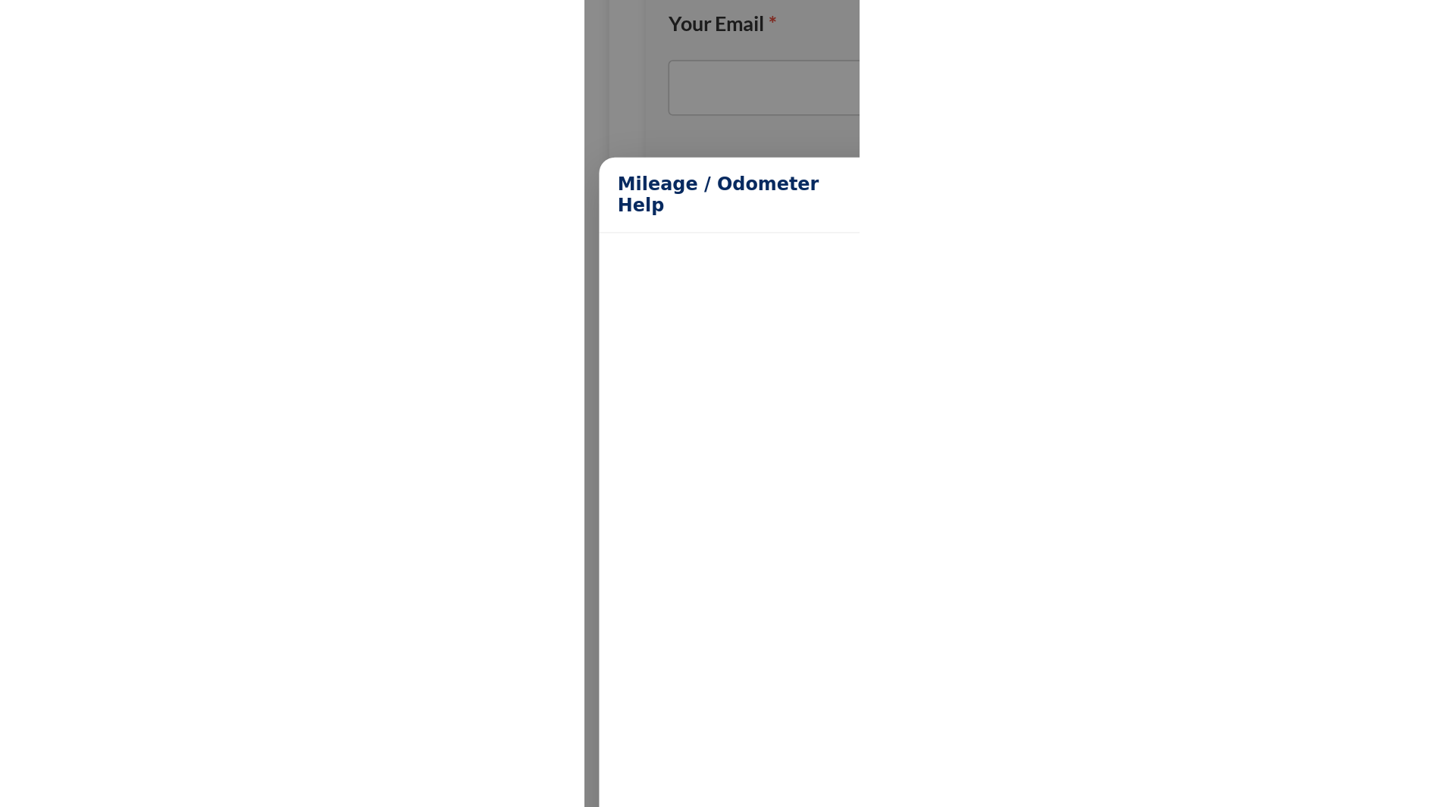
scroll to position [363, 0]
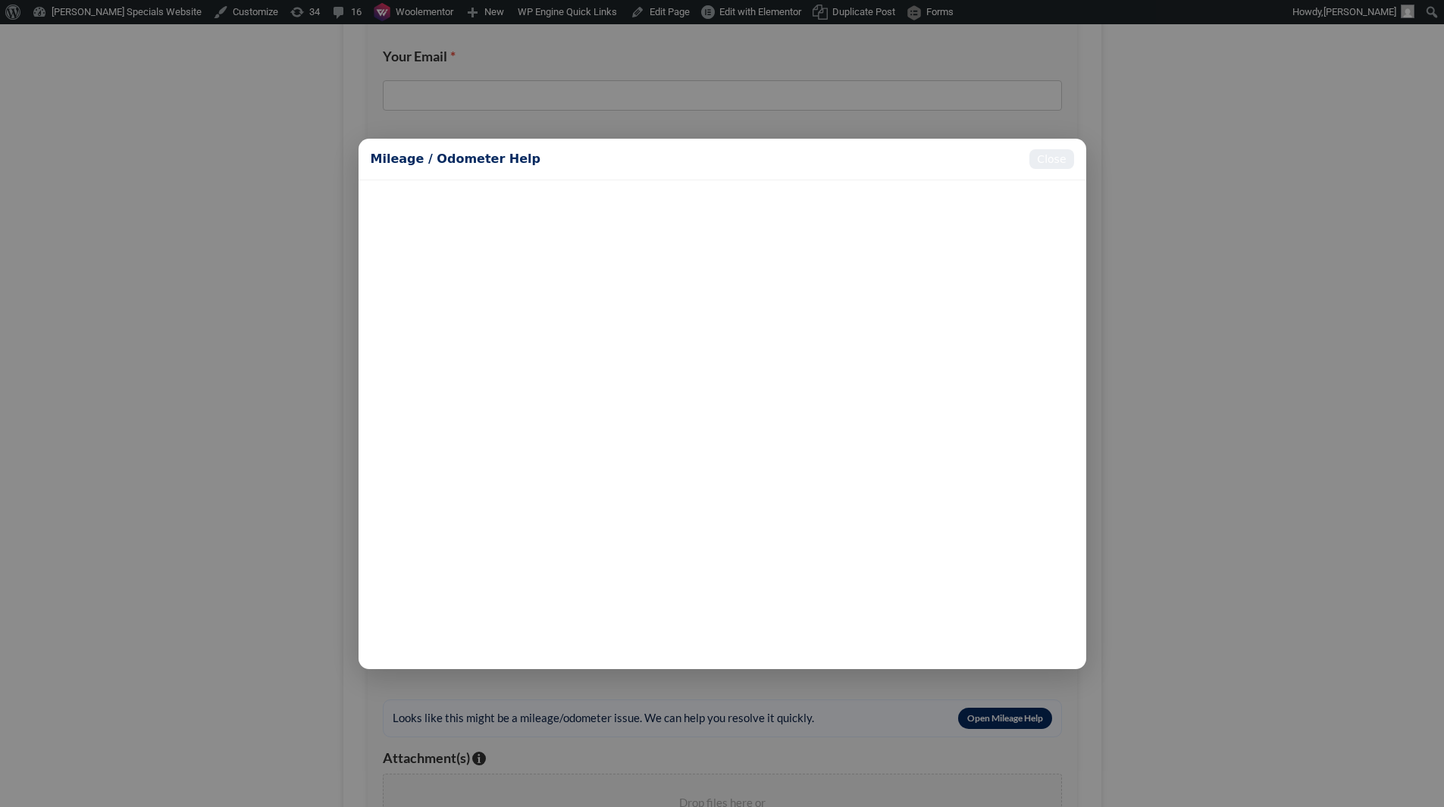
click at [1056, 159] on button "Close" at bounding box center [1051, 159] width 44 height 20
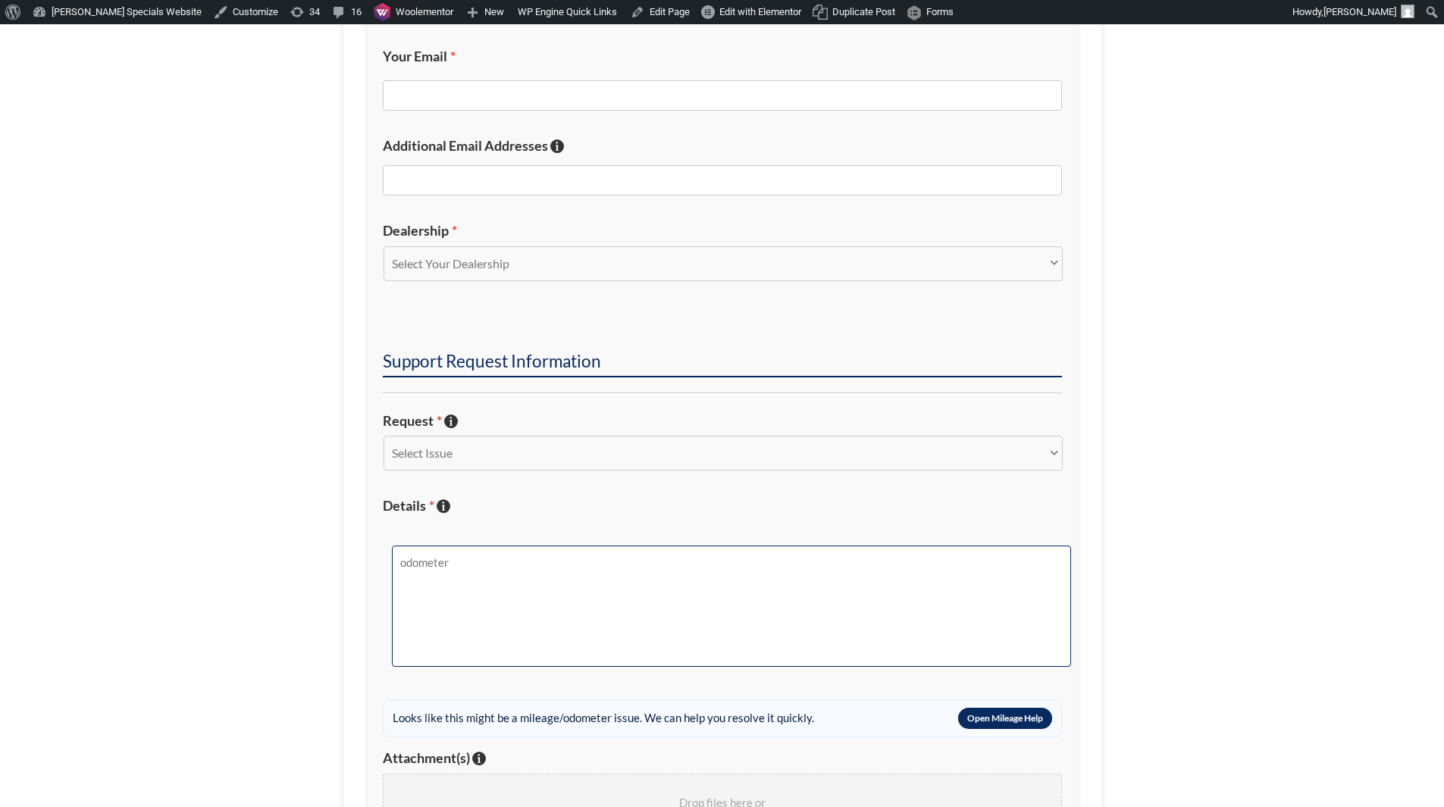
click at [925, 606] on textarea "odometer" at bounding box center [731, 606] width 679 height 121
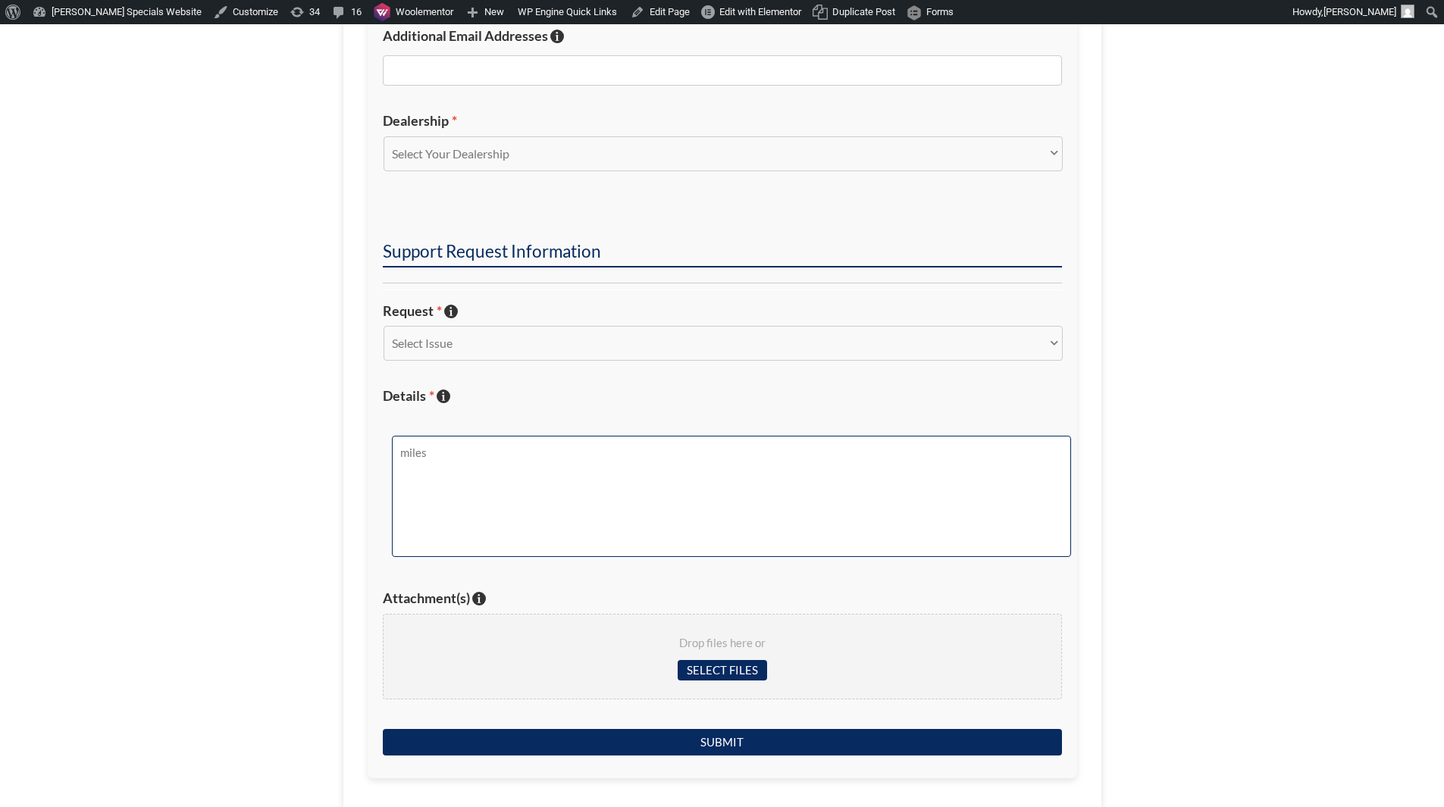
scroll to position [590, 0]
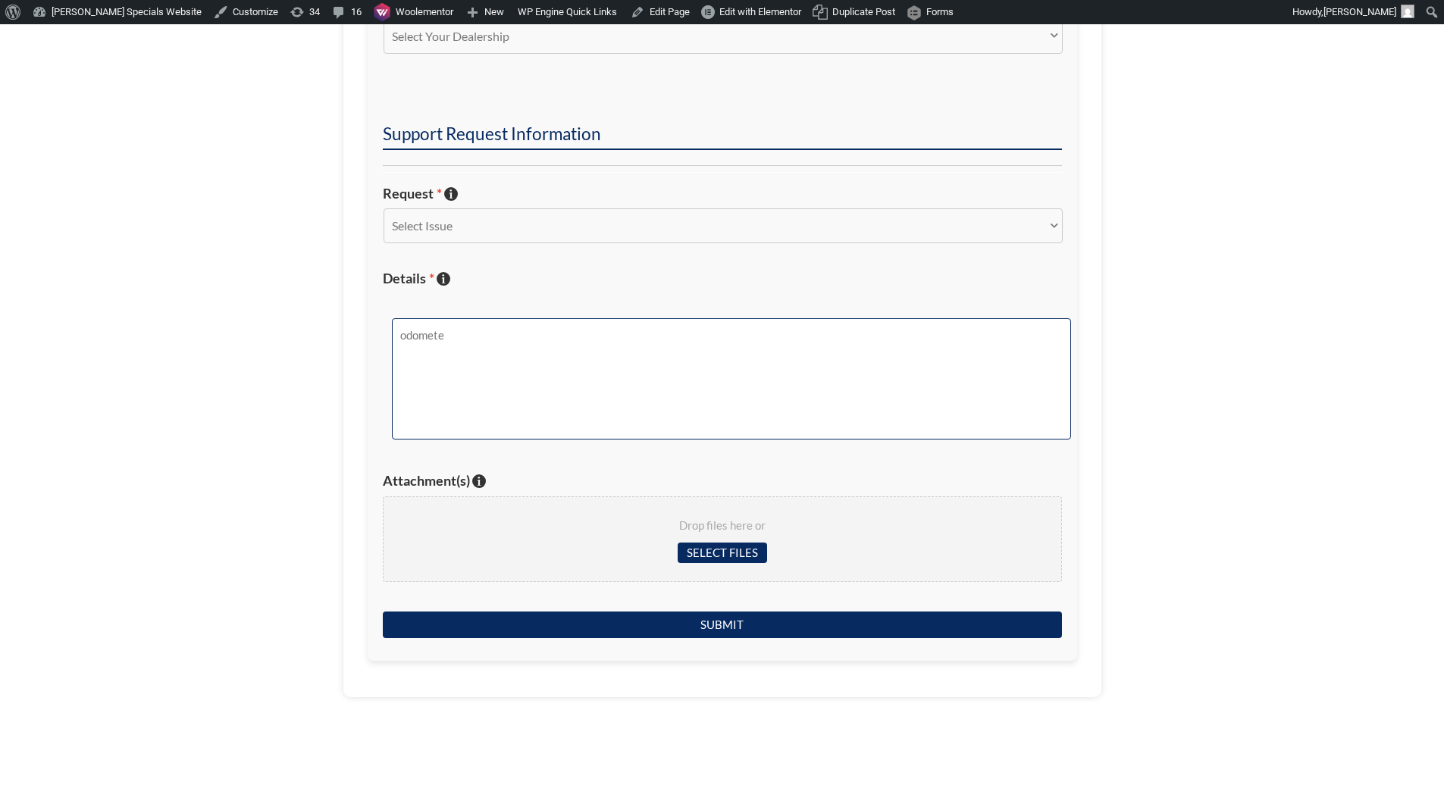
type textarea "odometer"
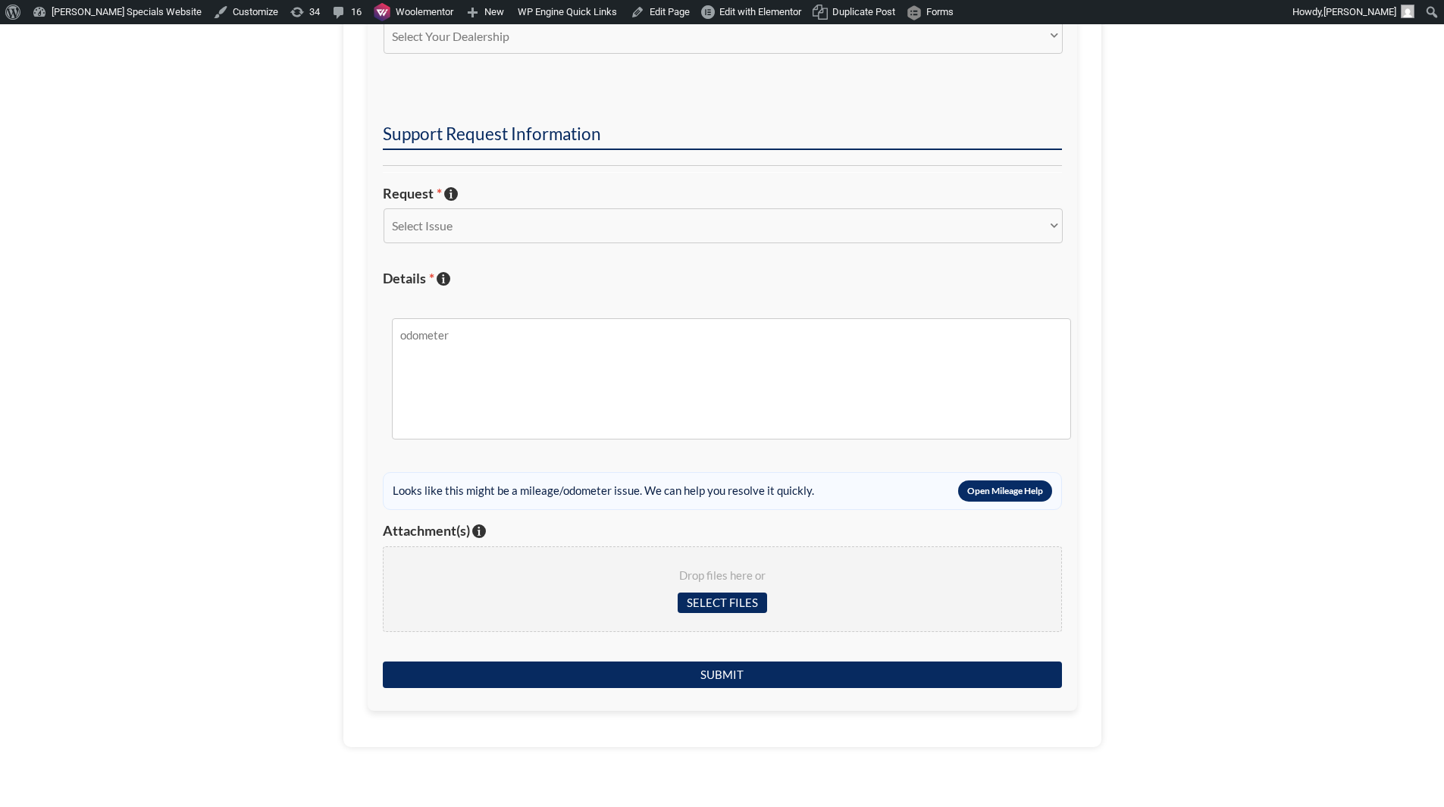
click at [1006, 490] on button "Open Mileage Help" at bounding box center [1005, 490] width 94 height 21
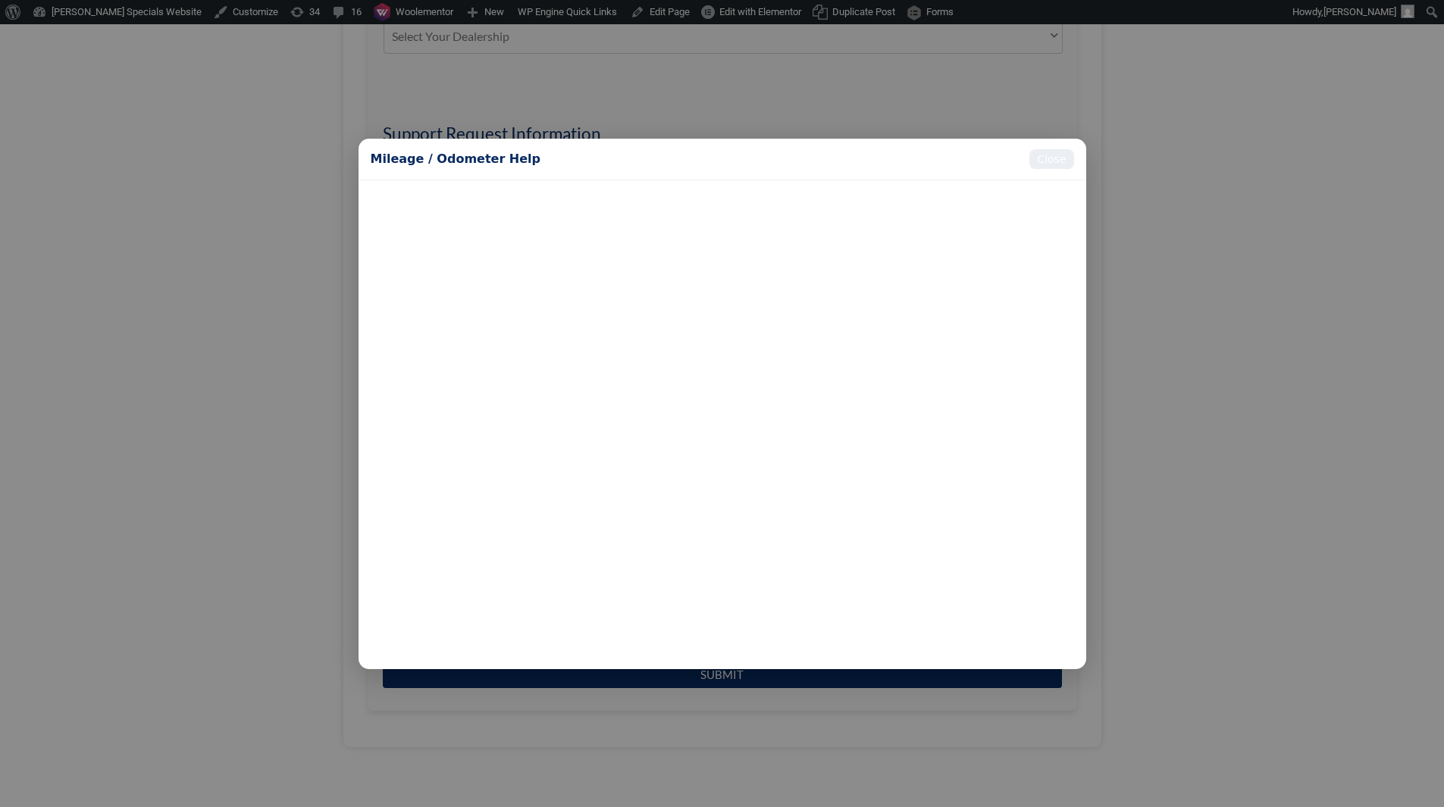
click at [1049, 165] on button "Close" at bounding box center [1051, 159] width 44 height 20
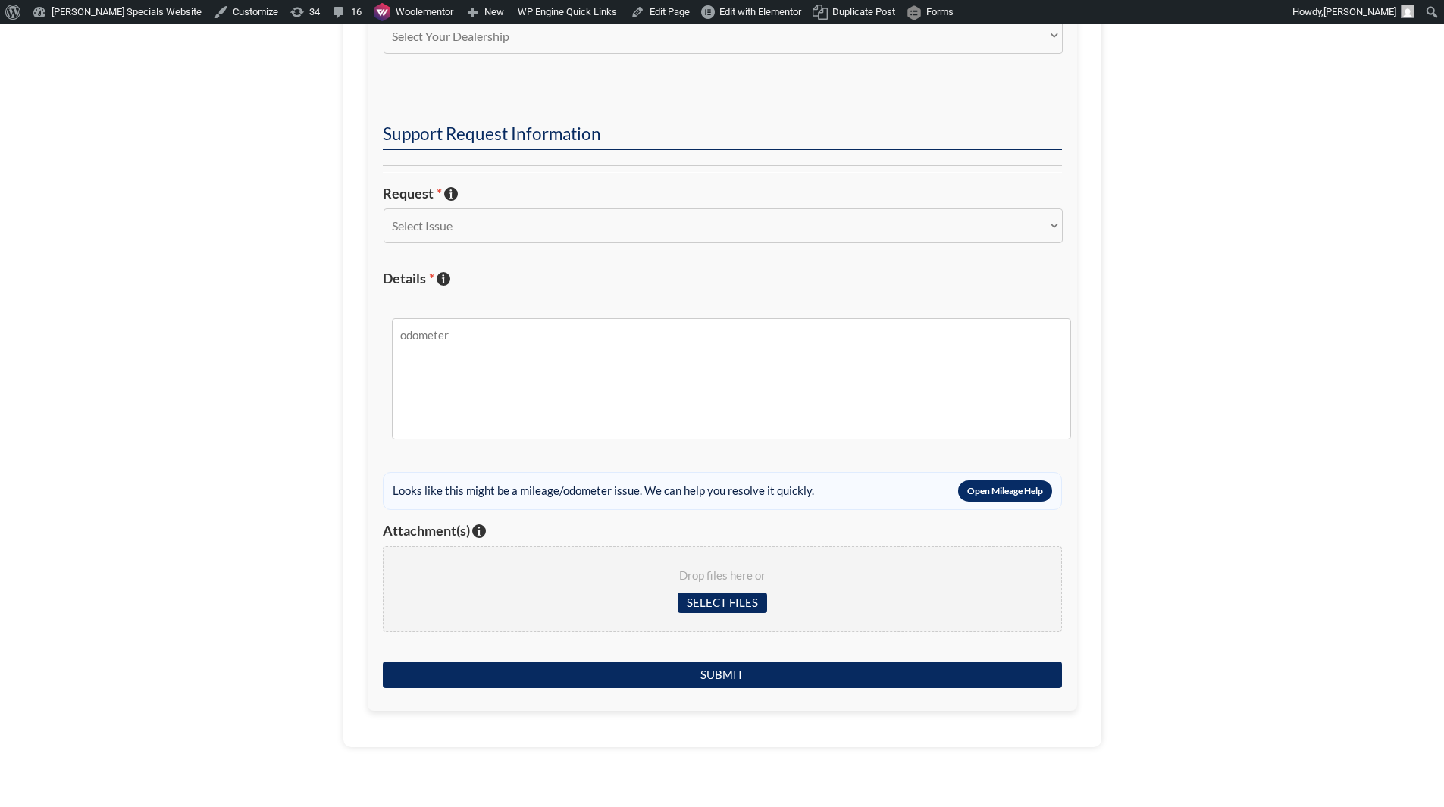
click at [1022, 491] on button "Open Mileage Help" at bounding box center [1005, 490] width 94 height 21
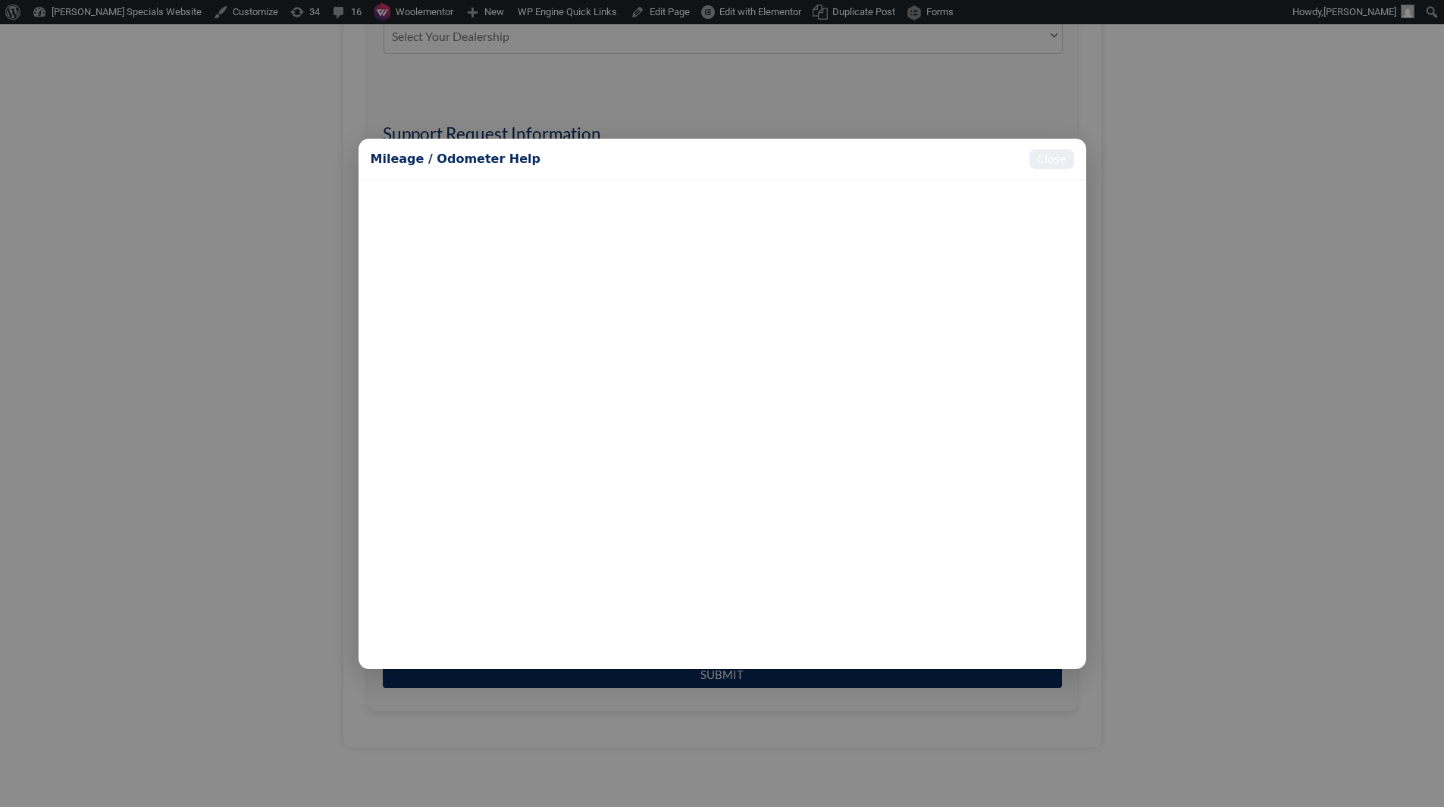
click at [1063, 168] on button "Close" at bounding box center [1051, 159] width 44 height 20
